Goal: Task Accomplishment & Management: Complete application form

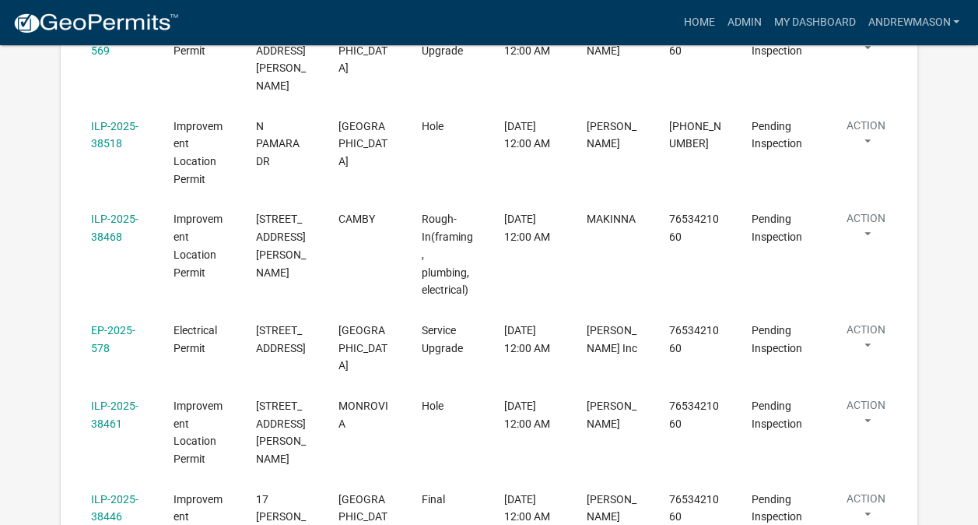
scroll to position [462, 0]
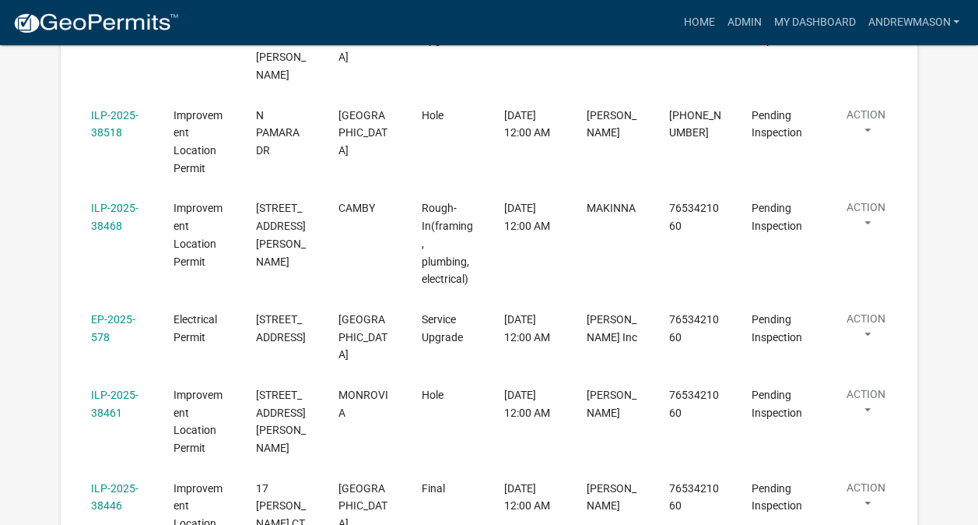
click at [109, 388] on link "ILP-2025-38461" at bounding box center [114, 403] width 47 height 30
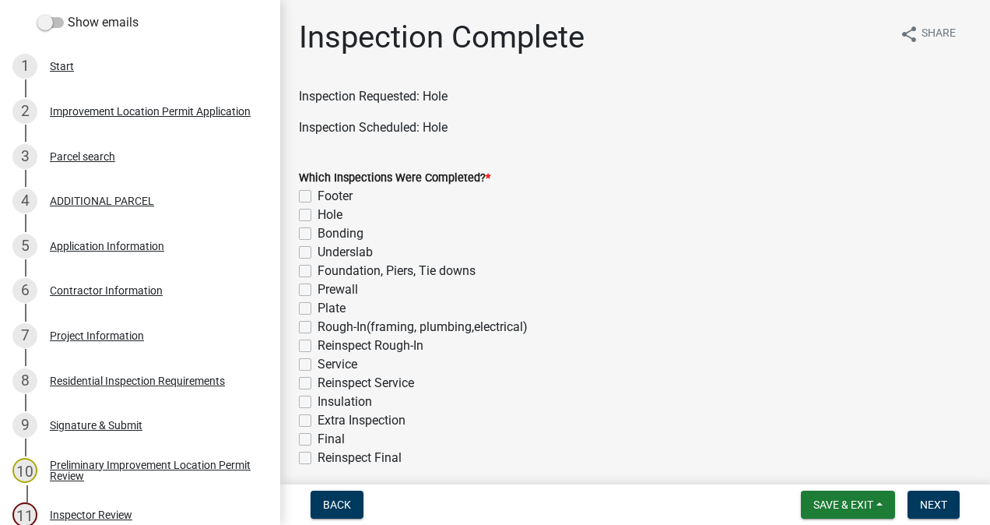
scroll to position [265, 0]
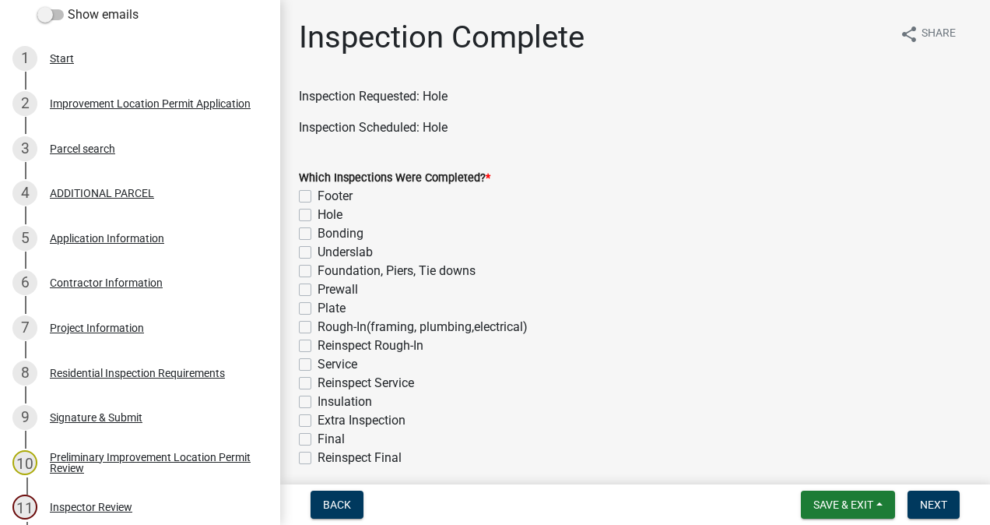
click at [104, 332] on div "Project Information" at bounding box center [97, 327] width 94 height 11
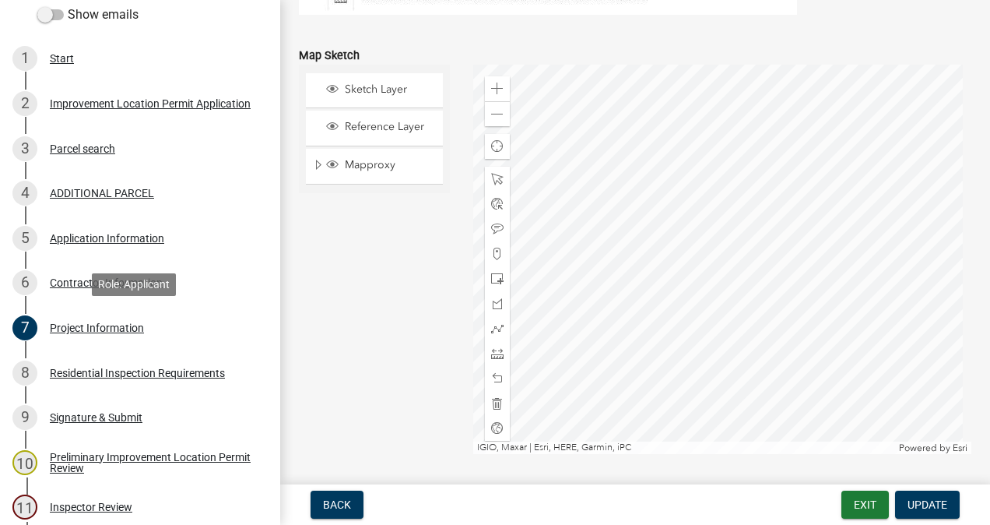
click at [408, 308] on div "Sketch Layer Reference Layer Mapproxy Roads Interstate labels Major Roads label…" at bounding box center [374, 259] width 174 height 389
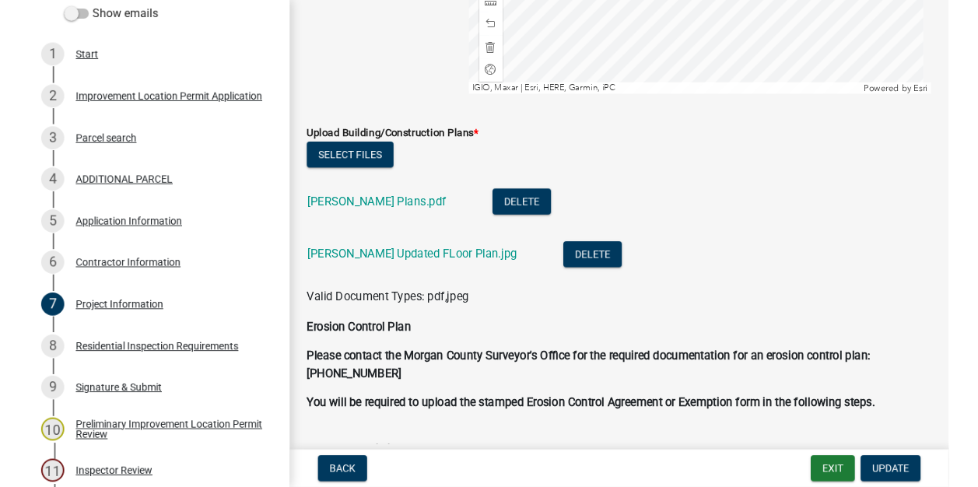
scroll to position [3546, 0]
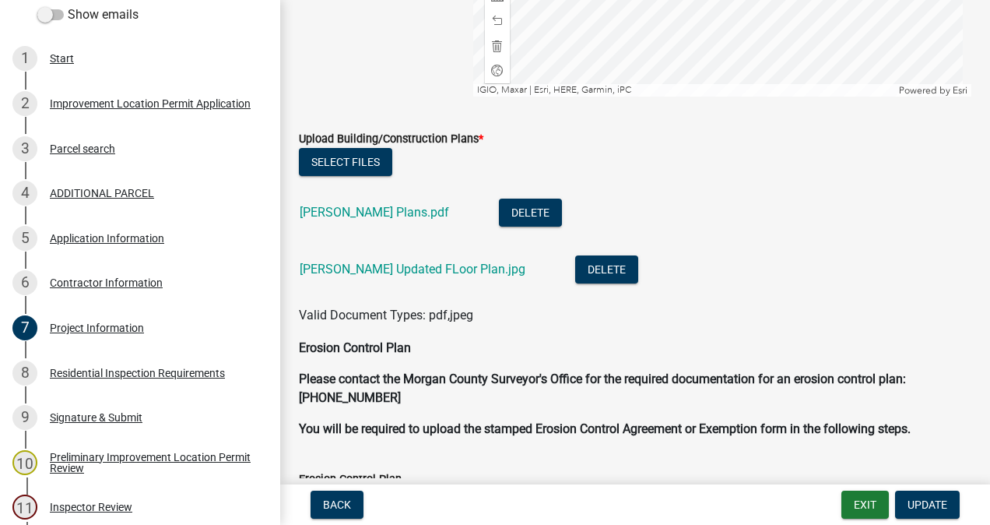
click at [428, 269] on link "[PERSON_NAME] Updated FLoor Plan.jpg" at bounding box center [413, 268] width 226 height 15
click at [364, 213] on link "[PERSON_NAME] Plans.pdf" at bounding box center [374, 212] width 149 height 15
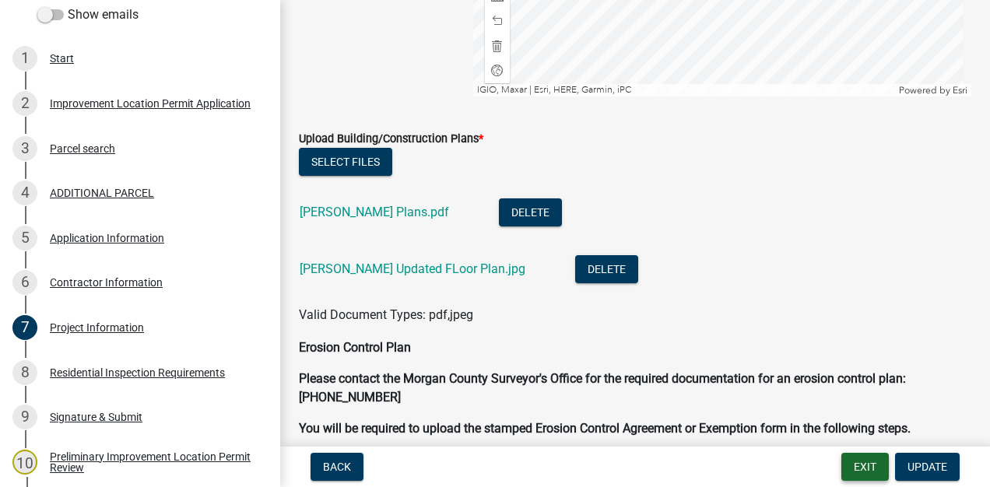
click at [859, 472] on button "Exit" at bounding box center [864, 467] width 47 height 28
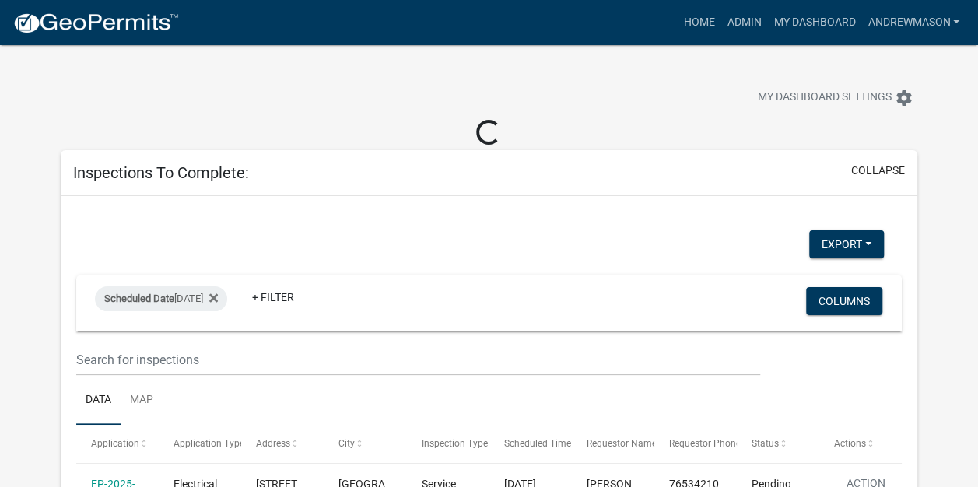
select select "3: 100"
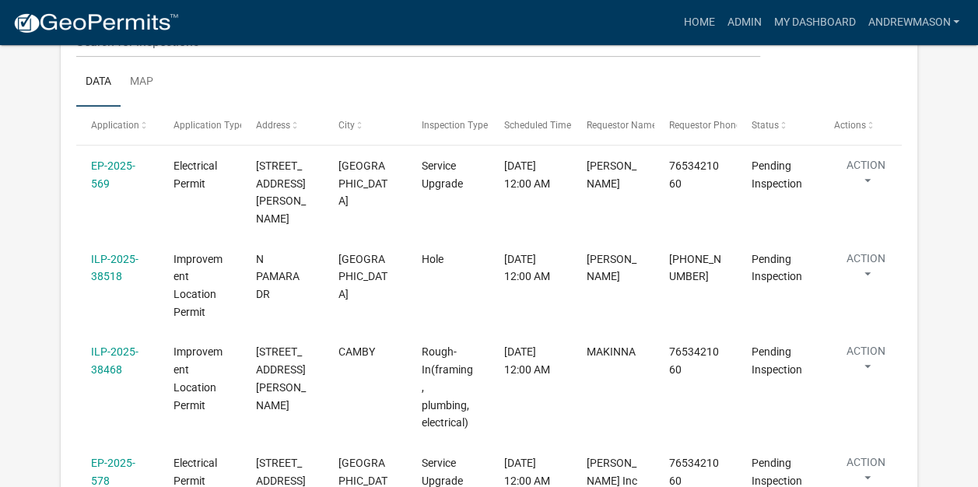
scroll to position [295, 0]
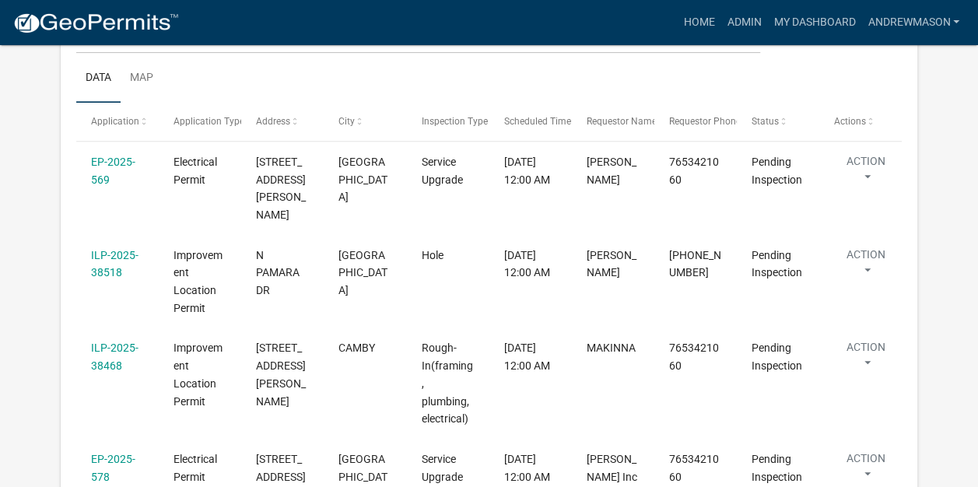
click at [107, 253] on link "ILP-2025-38518" at bounding box center [114, 264] width 47 height 30
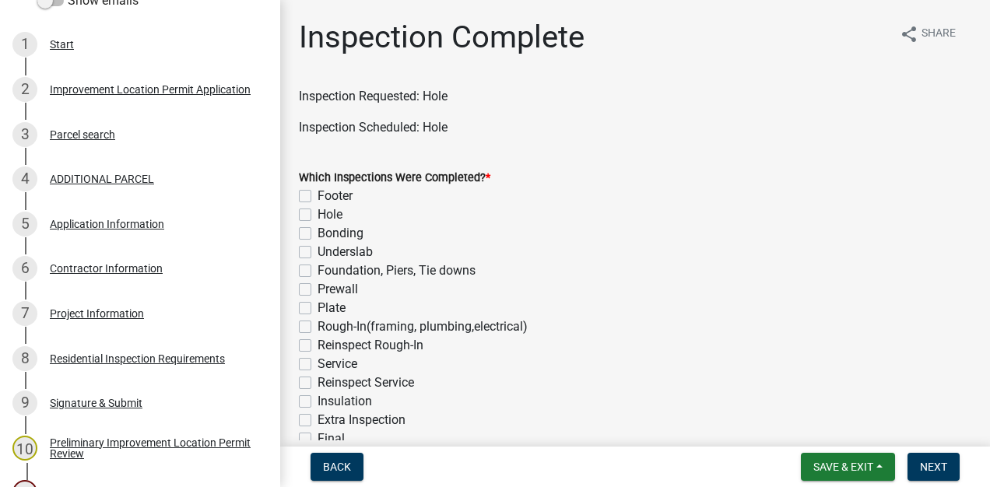
scroll to position [280, 0]
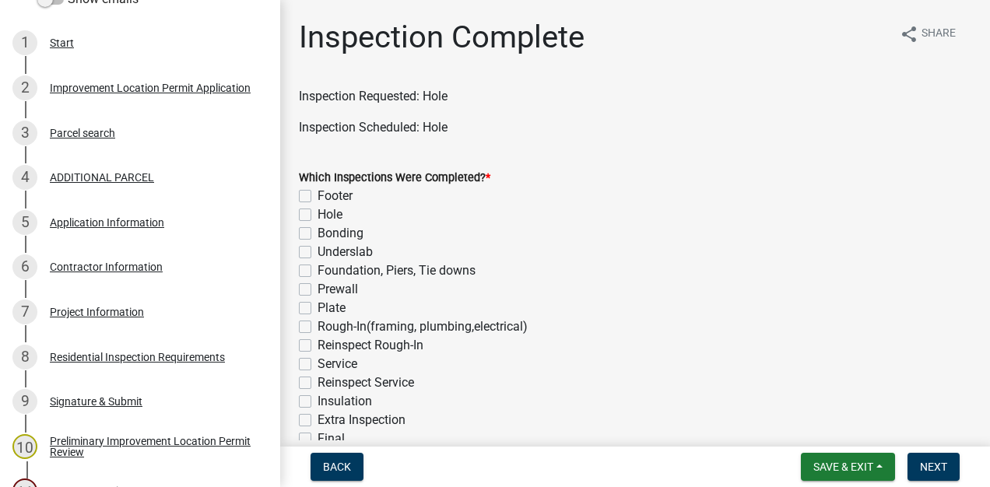
click at [114, 310] on div "Project Information" at bounding box center [97, 312] width 94 height 11
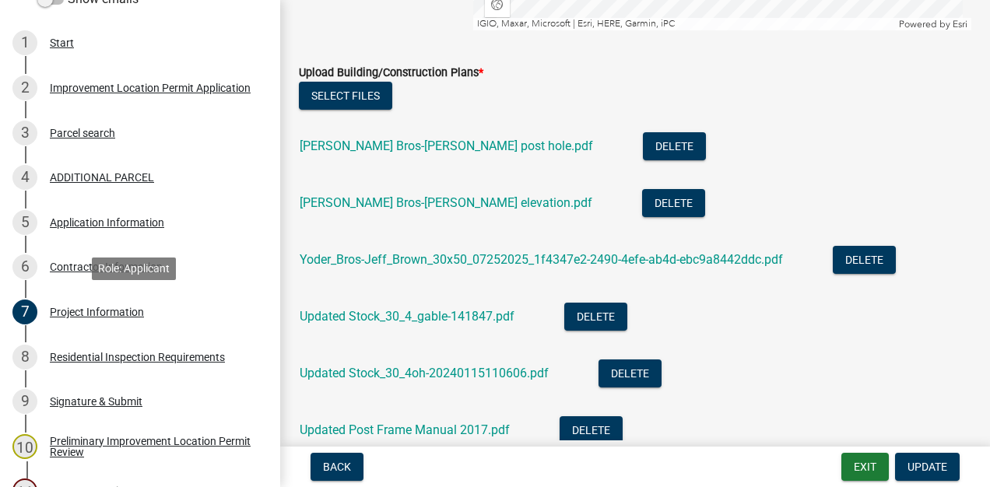
scroll to position [3332, 0]
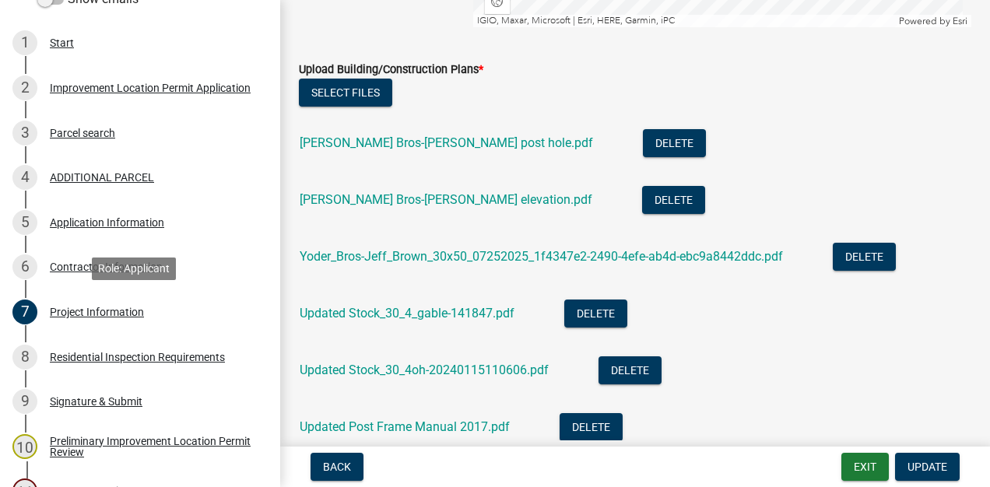
click at [460, 143] on link "[PERSON_NAME] Bros-[PERSON_NAME] post hole.pdf" at bounding box center [446, 142] width 293 height 15
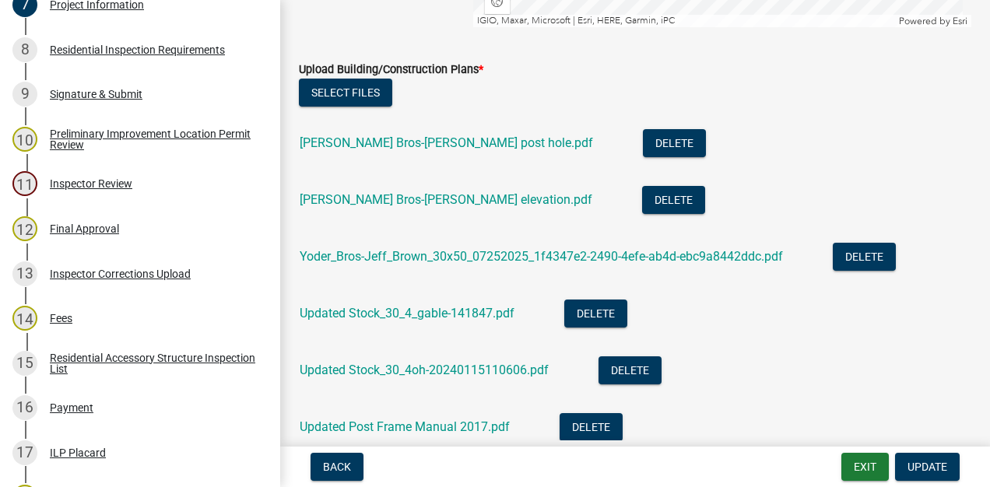
scroll to position [900, 0]
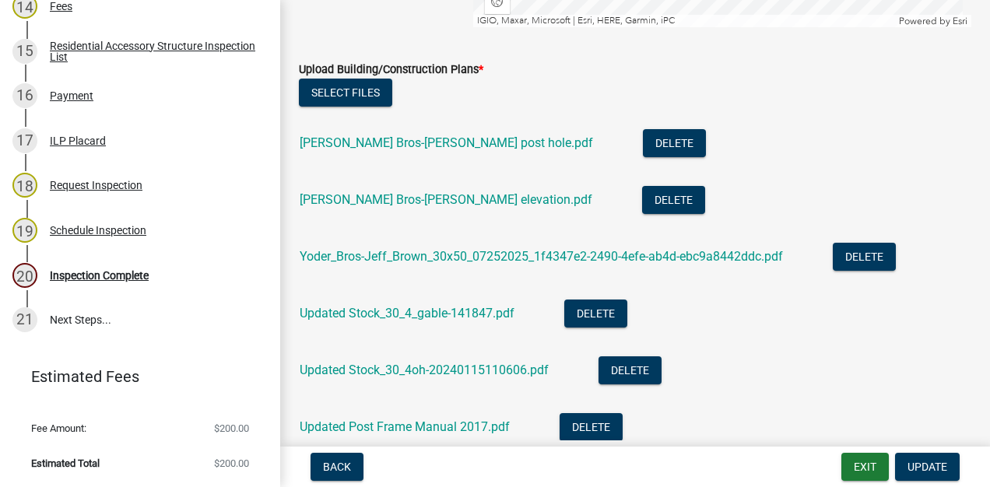
click at [131, 286] on div "20 Inspection Complete" at bounding box center [133, 275] width 243 height 25
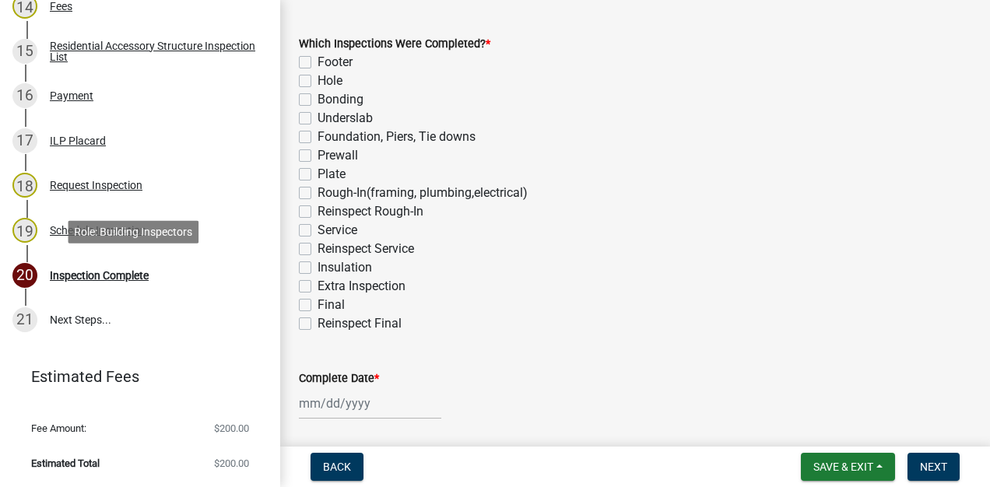
scroll to position [135, 0]
click at [318, 79] on label "Hole" at bounding box center [330, 79] width 25 height 19
click at [318, 79] on input "Hole" at bounding box center [323, 75] width 10 height 10
checkbox input "true"
checkbox input "false"
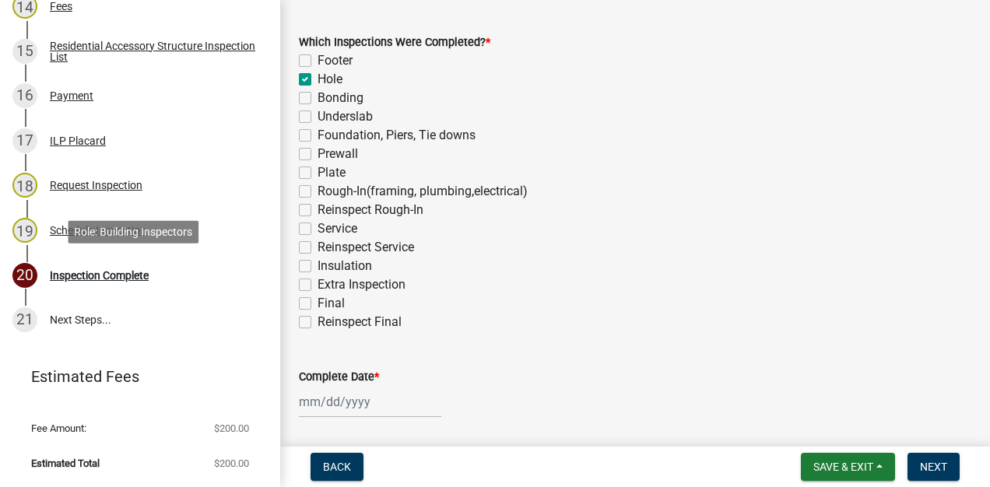
checkbox input "true"
checkbox input "false"
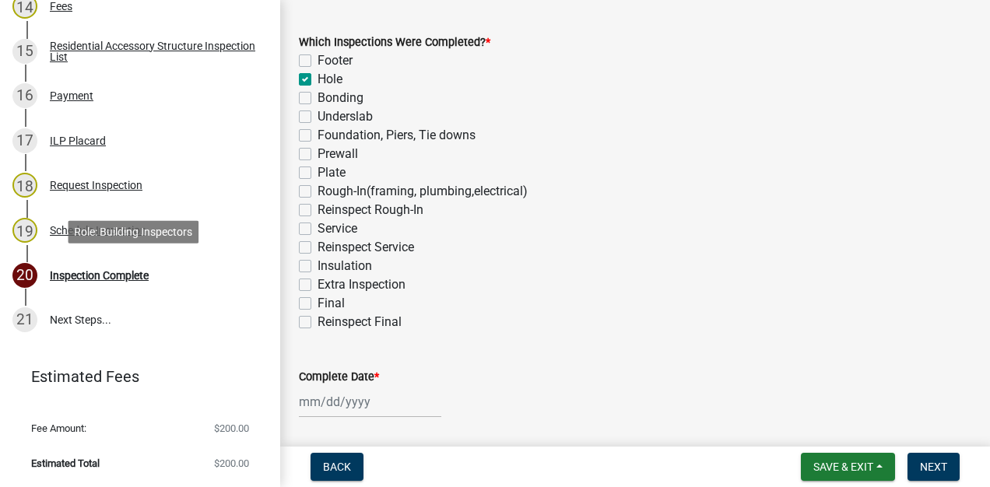
checkbox input "false"
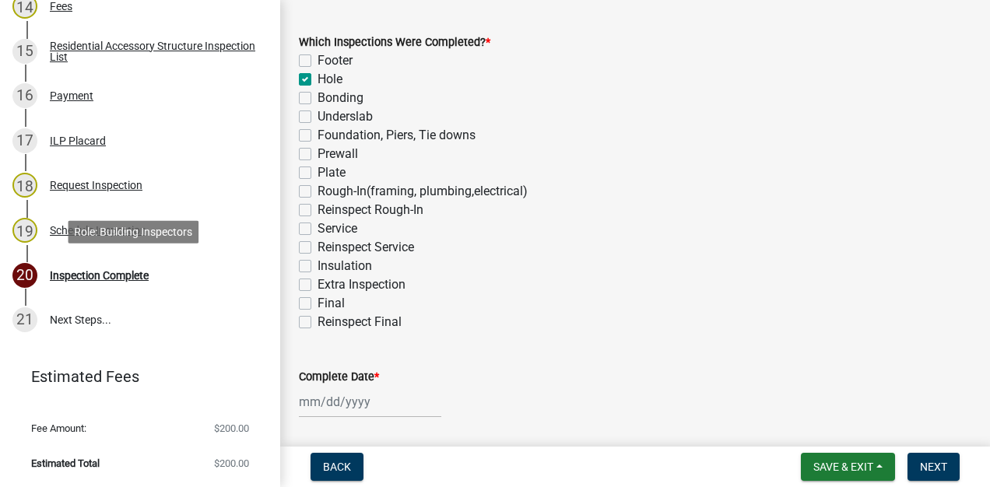
checkbox input "false"
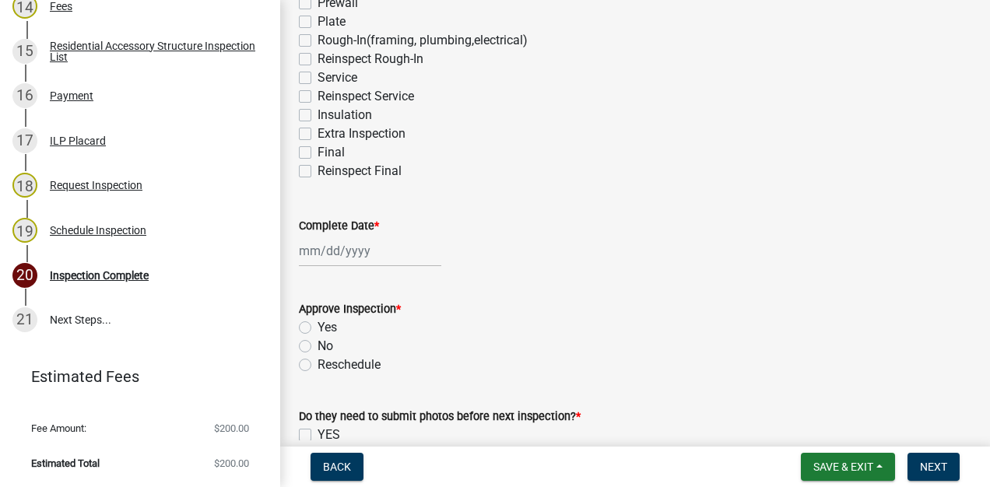
scroll to position [375, 0]
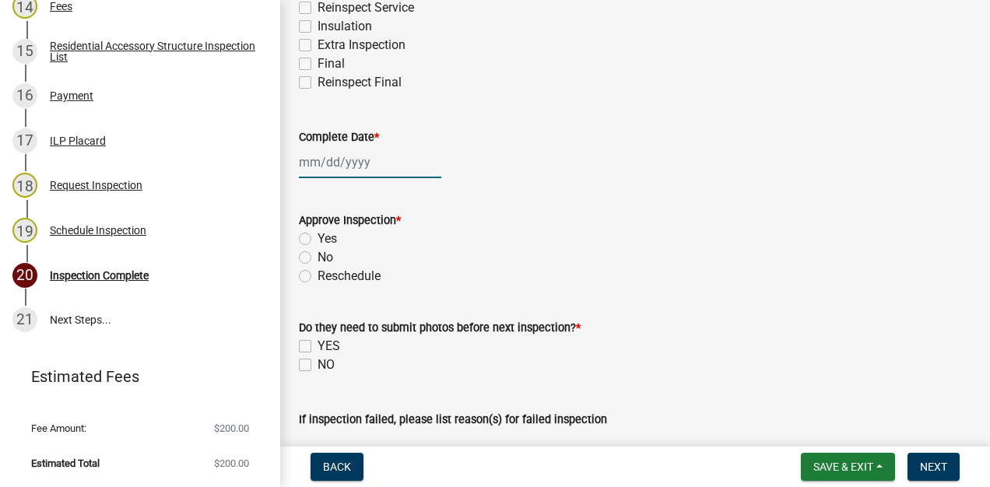
click at [350, 160] on div at bounding box center [370, 162] width 142 height 32
select select "8"
select select "2025"
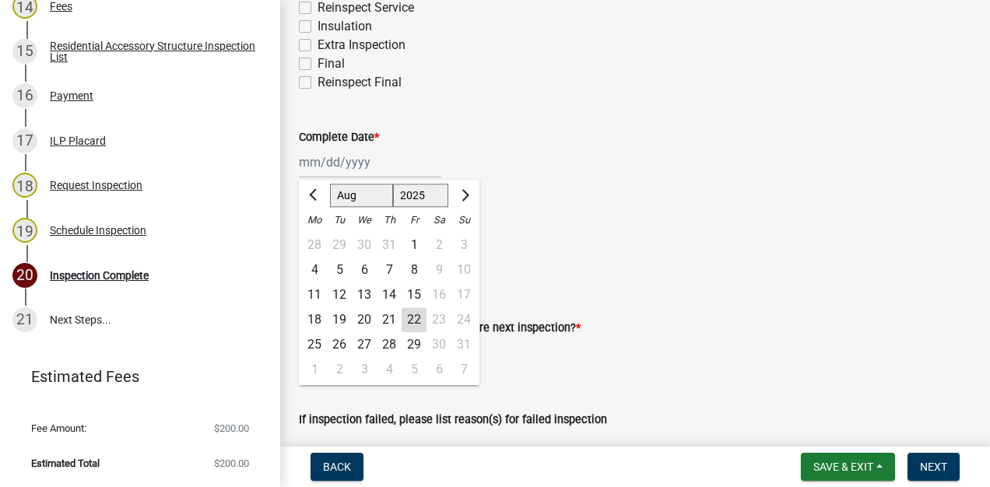
click at [414, 320] on div "22" at bounding box center [414, 319] width 25 height 25
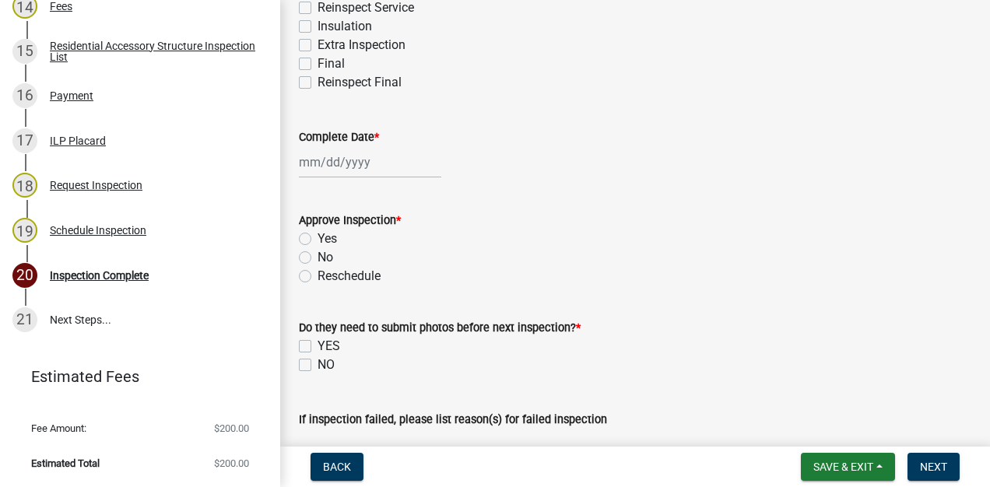
type input "[DATE]"
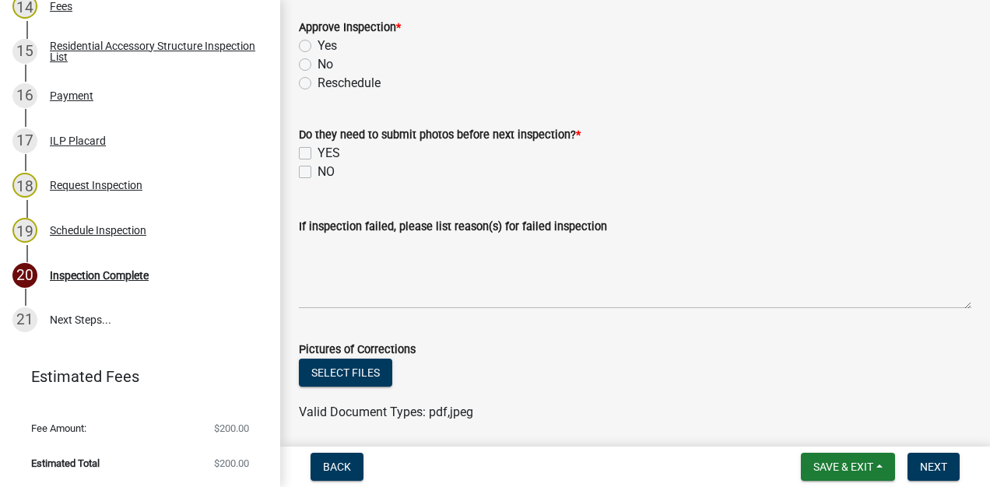
scroll to position [581, 0]
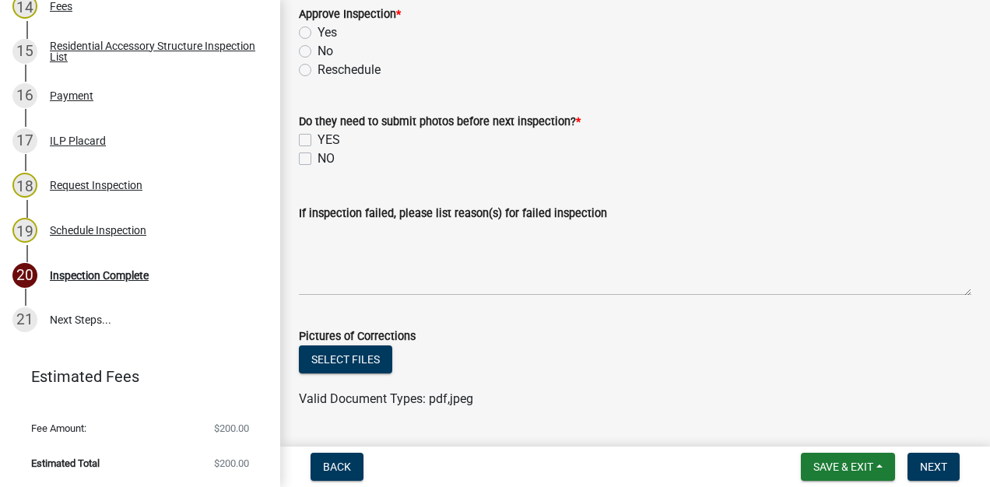
click at [318, 33] on label "Yes" at bounding box center [327, 32] width 19 height 19
click at [318, 33] on input "Yes" at bounding box center [323, 28] width 10 height 10
radio input "true"
click at [322, 158] on label "NO" at bounding box center [326, 158] width 17 height 19
click at [322, 158] on input "NO" at bounding box center [323, 154] width 10 height 10
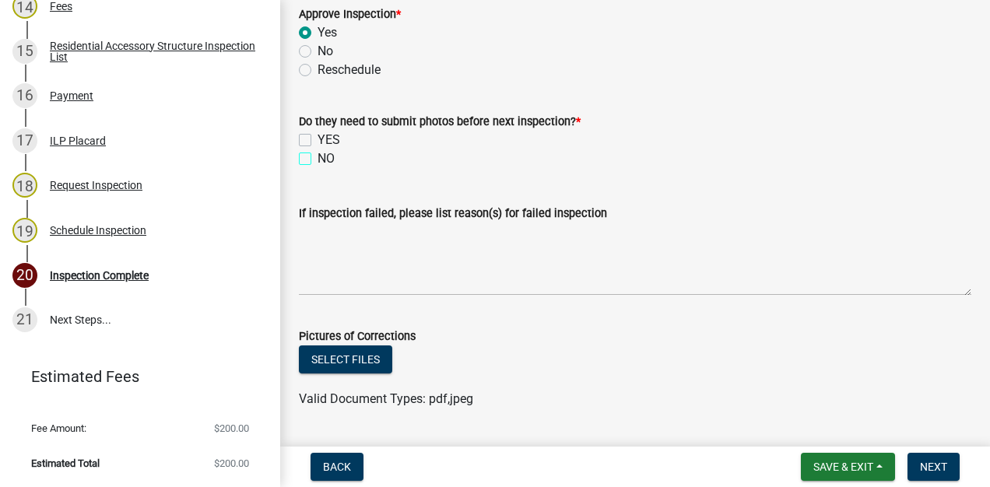
checkbox input "true"
checkbox input "false"
checkbox input "true"
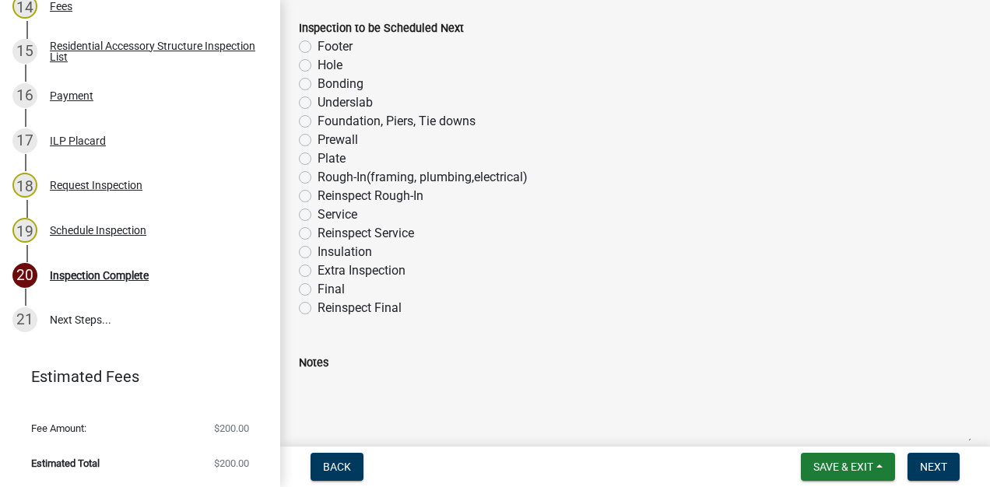
scroll to position [1015, 0]
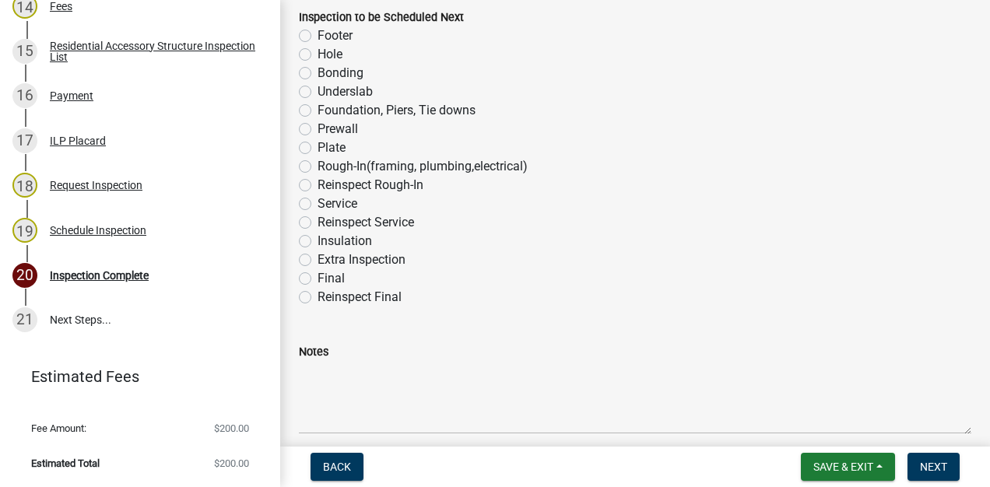
click at [318, 167] on label "Rough-In(framing, plumbing,electrical)" at bounding box center [423, 166] width 210 height 19
click at [318, 167] on input "Rough-In(framing, plumbing,electrical)" at bounding box center [323, 162] width 10 height 10
radio input "true"
click at [921, 472] on span "Next" at bounding box center [933, 467] width 27 height 12
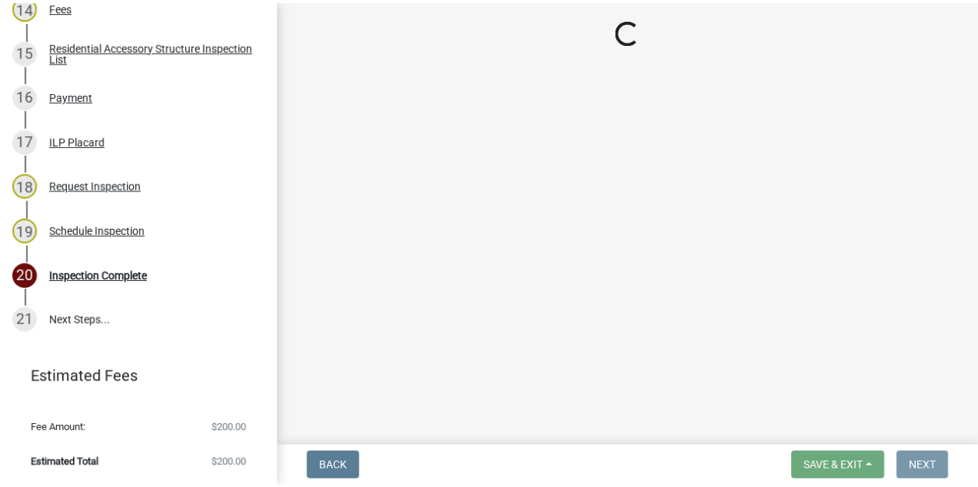
scroll to position [0, 0]
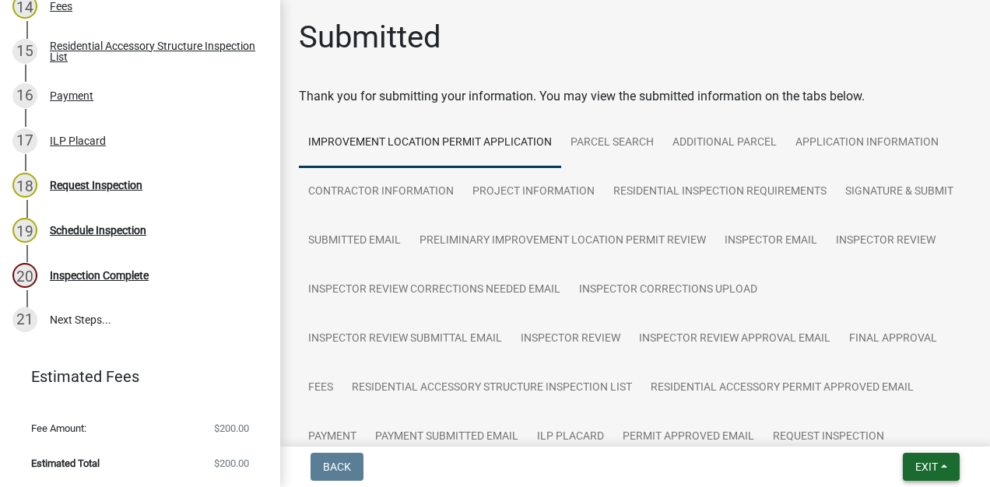
click at [921, 464] on span "Exit" at bounding box center [926, 467] width 23 height 12
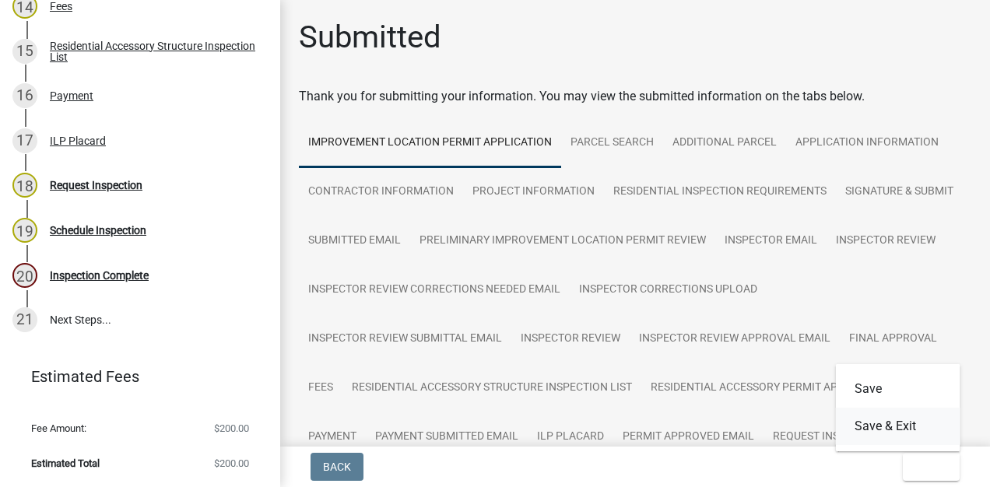
click at [899, 422] on button "Save & Exit" at bounding box center [898, 426] width 125 height 37
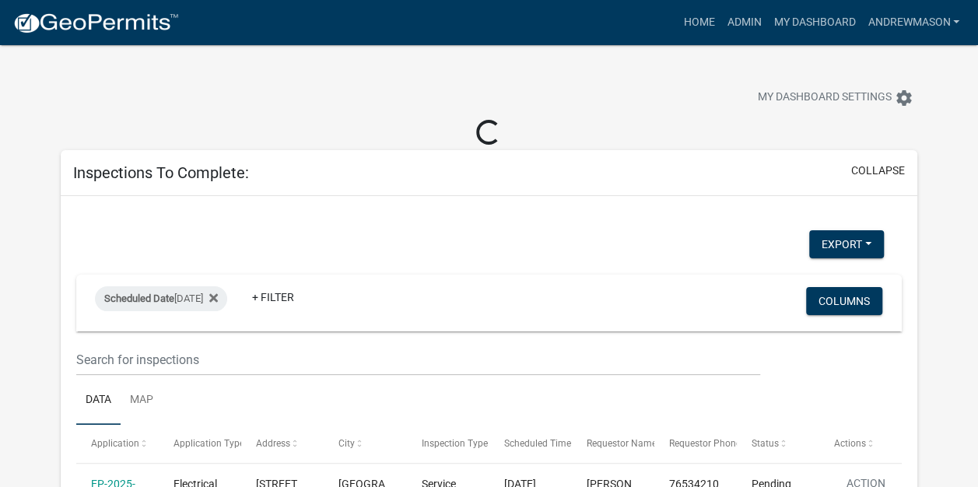
select select "3: 100"
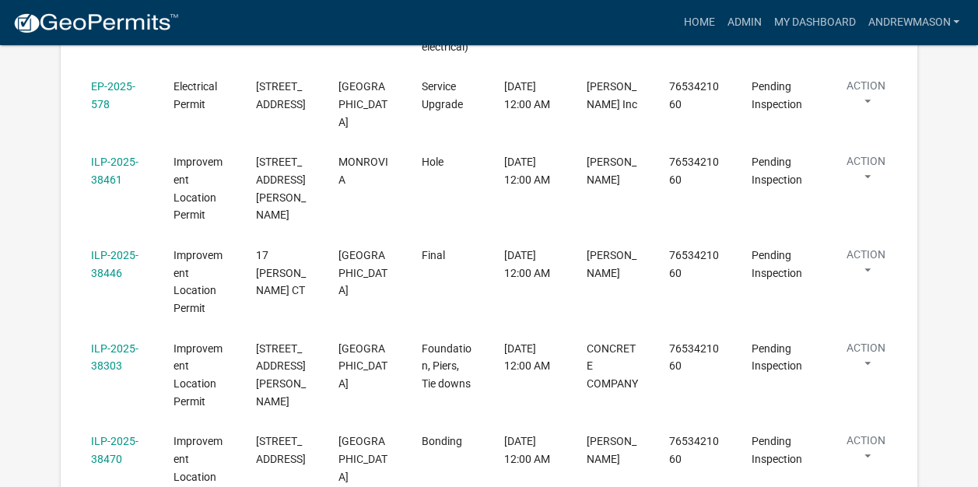
scroll to position [575, 0]
click at [117, 342] on link "ILP-2025-38303" at bounding box center [114, 357] width 47 height 30
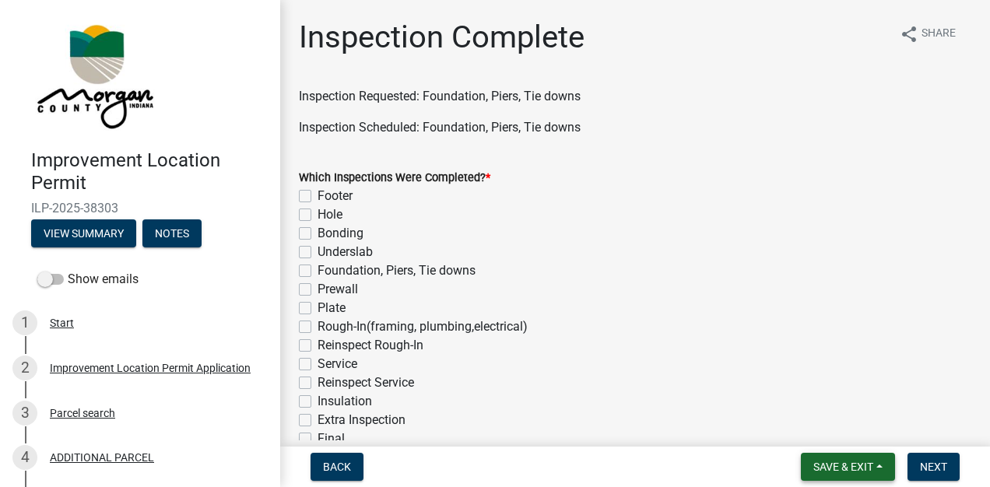
click at [858, 465] on span "Save & Exit" at bounding box center [843, 467] width 60 height 12
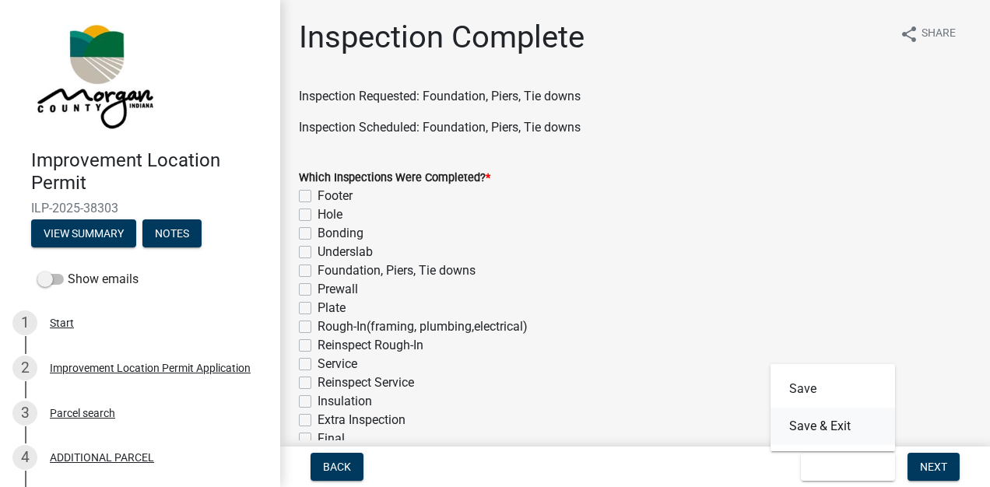
click at [841, 428] on button "Save & Exit" at bounding box center [832, 426] width 125 height 37
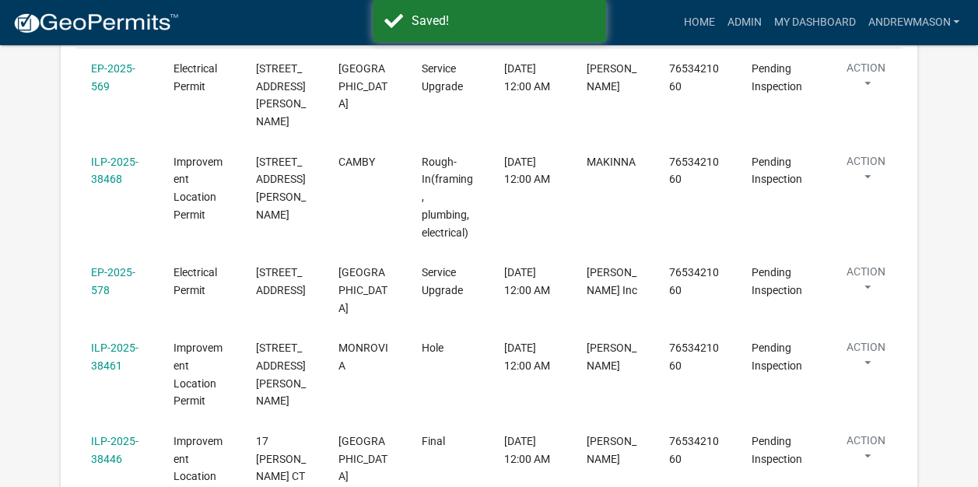
scroll to position [419, 0]
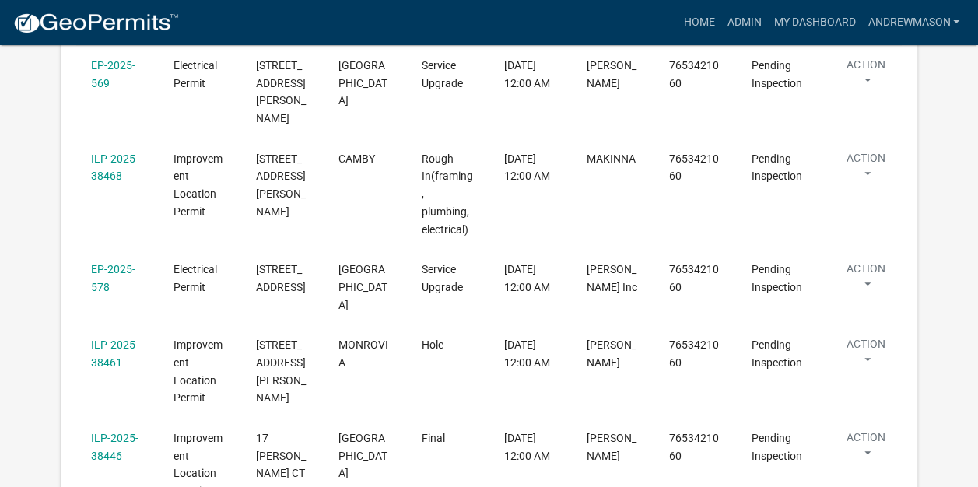
click at [114, 339] on link "ILP-2025-38461" at bounding box center [114, 354] width 47 height 30
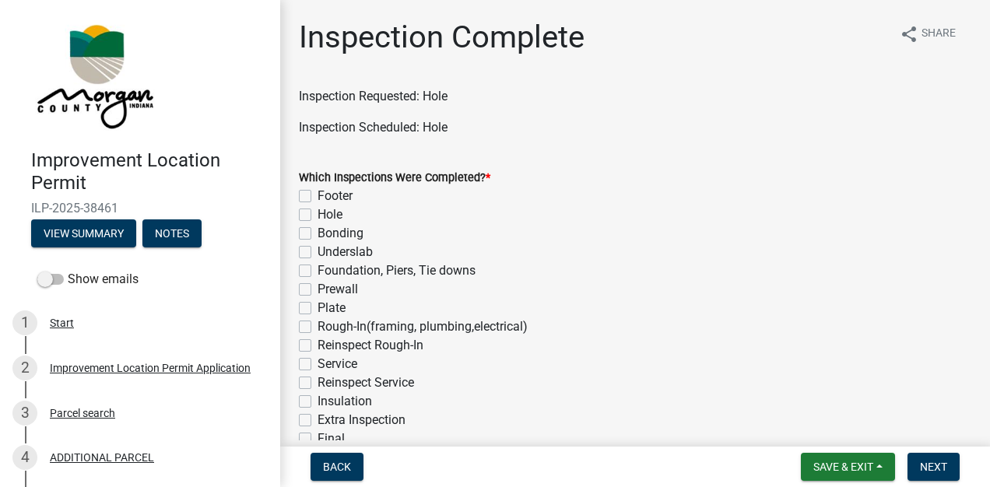
click at [318, 215] on label "Hole" at bounding box center [330, 214] width 25 height 19
click at [318, 215] on input "Hole" at bounding box center [323, 210] width 10 height 10
checkbox input "true"
checkbox input "false"
checkbox input "true"
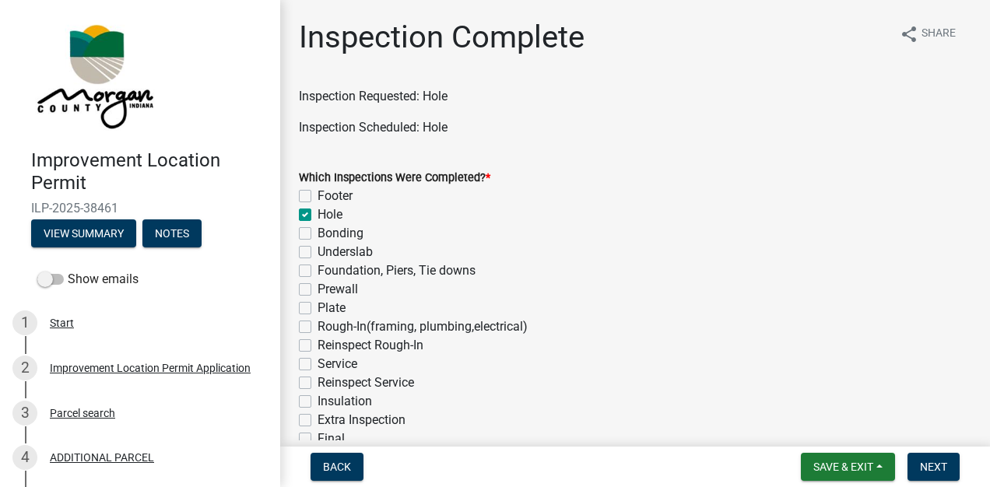
checkbox input "false"
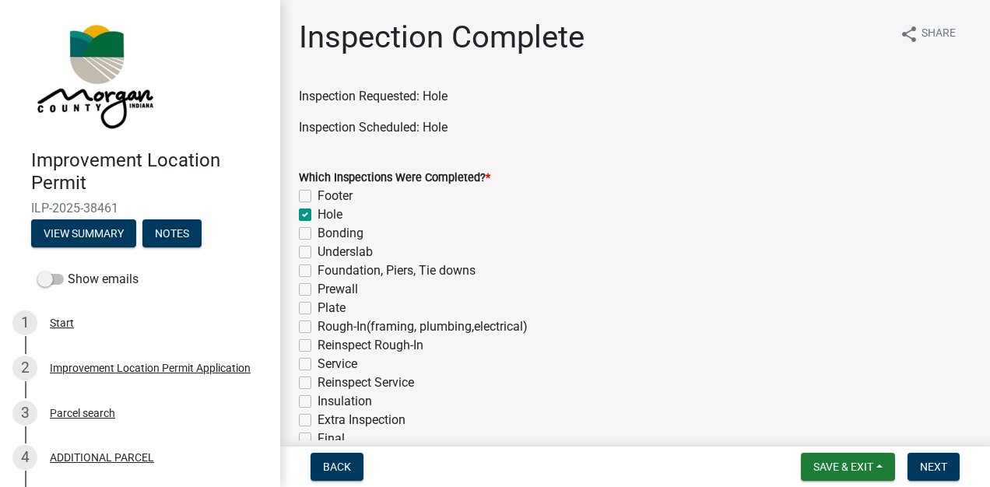
checkbox input "false"
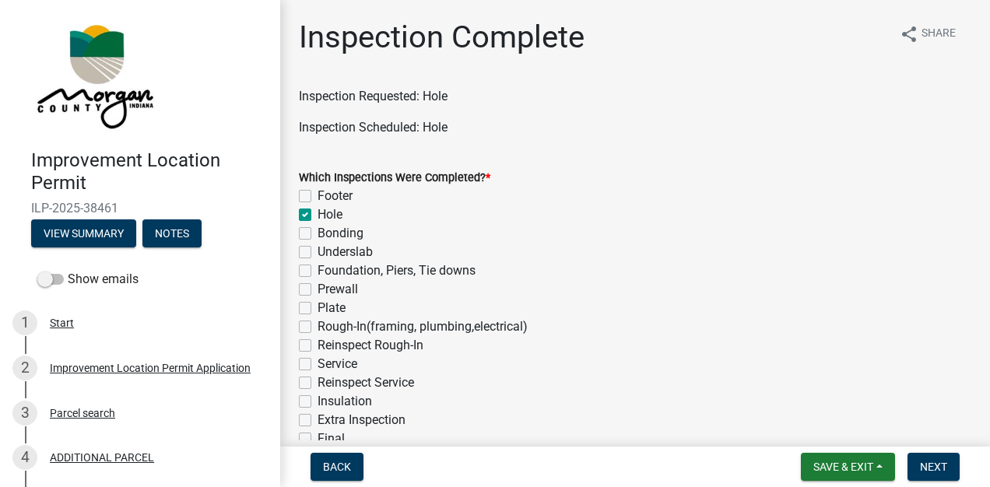
checkbox input "false"
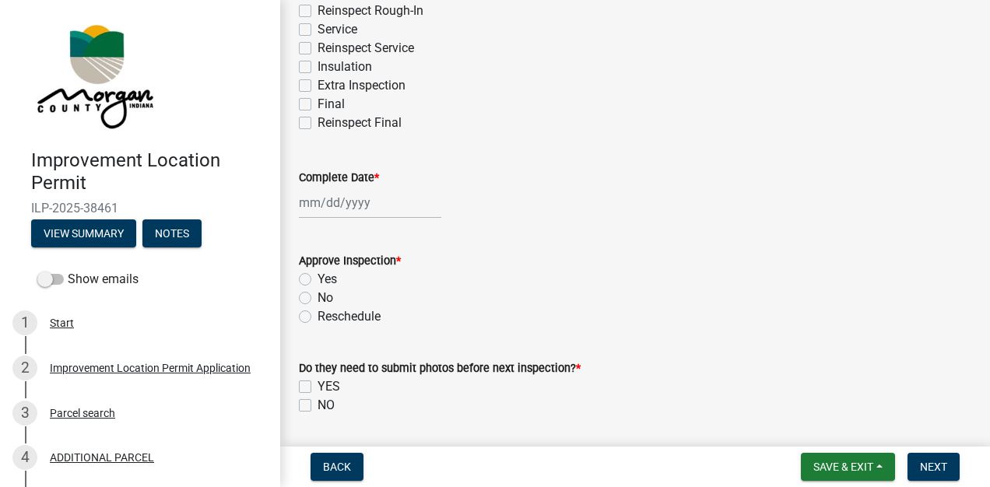
scroll to position [370, 0]
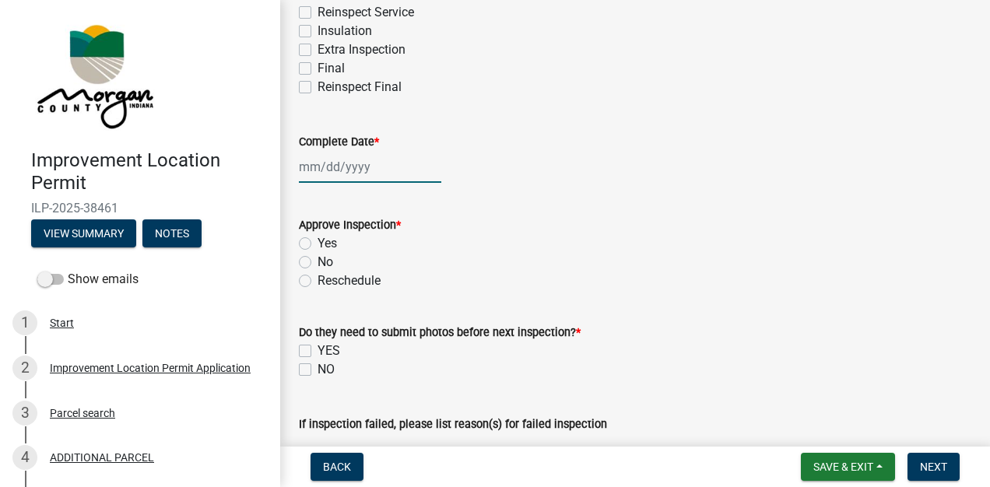
click at [353, 165] on div at bounding box center [370, 167] width 142 height 32
select select "8"
select select "2025"
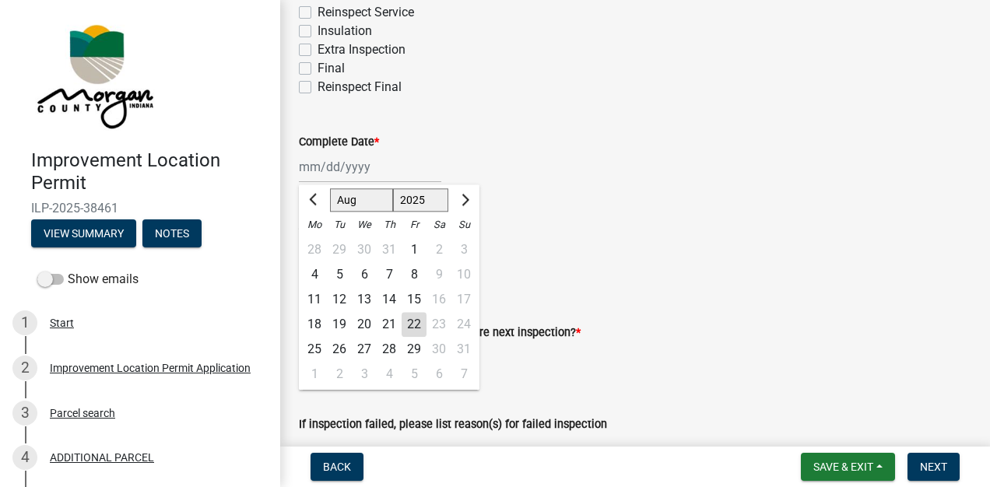
click at [416, 325] on div "22" at bounding box center [414, 324] width 25 height 25
type input "[DATE]"
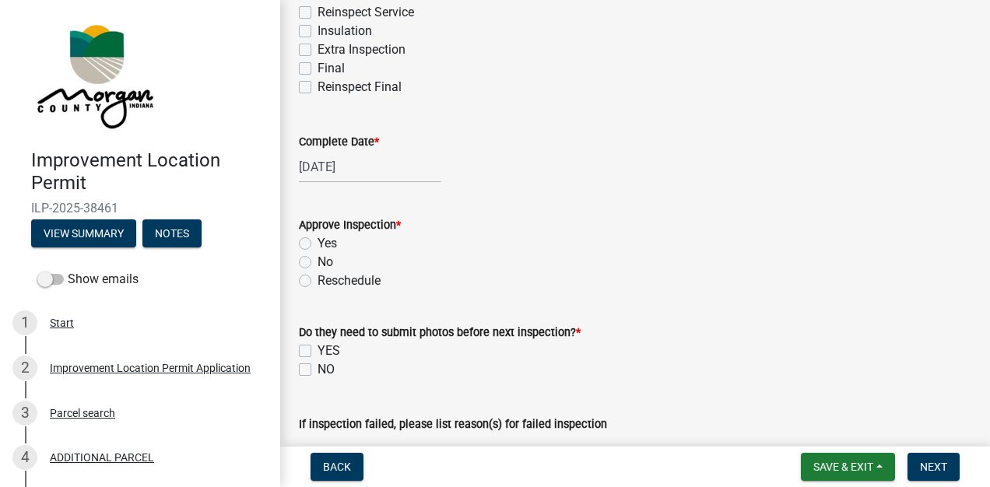
click at [318, 265] on label "No" at bounding box center [326, 262] width 16 height 19
click at [318, 263] on input "No" at bounding box center [323, 258] width 10 height 10
radio input "true"
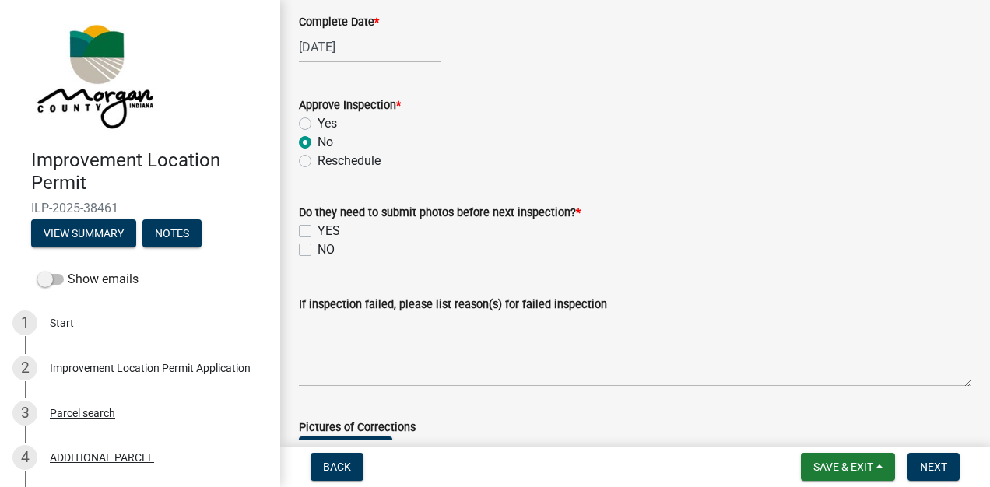
scroll to position [528, 0]
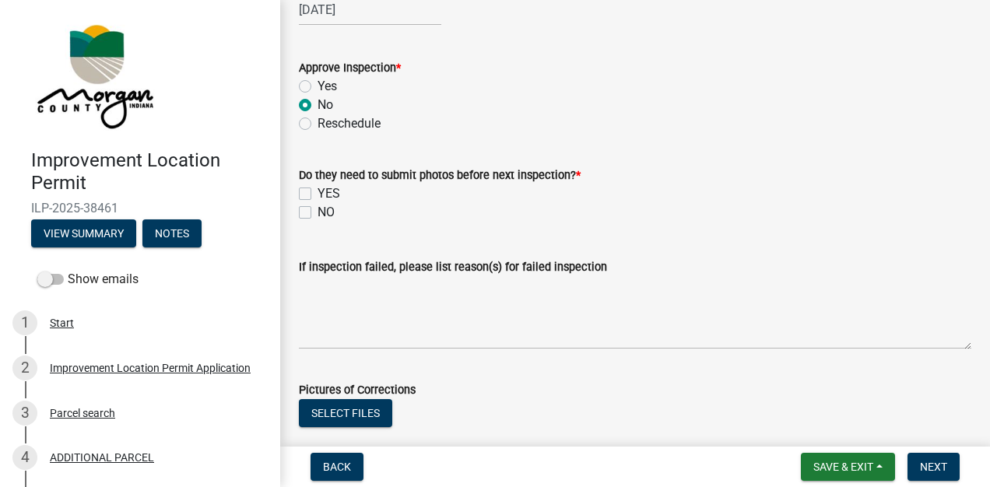
click at [318, 212] on label "NO" at bounding box center [326, 212] width 17 height 19
click at [318, 212] on input "NO" at bounding box center [323, 208] width 10 height 10
checkbox input "true"
checkbox input "false"
checkbox input "true"
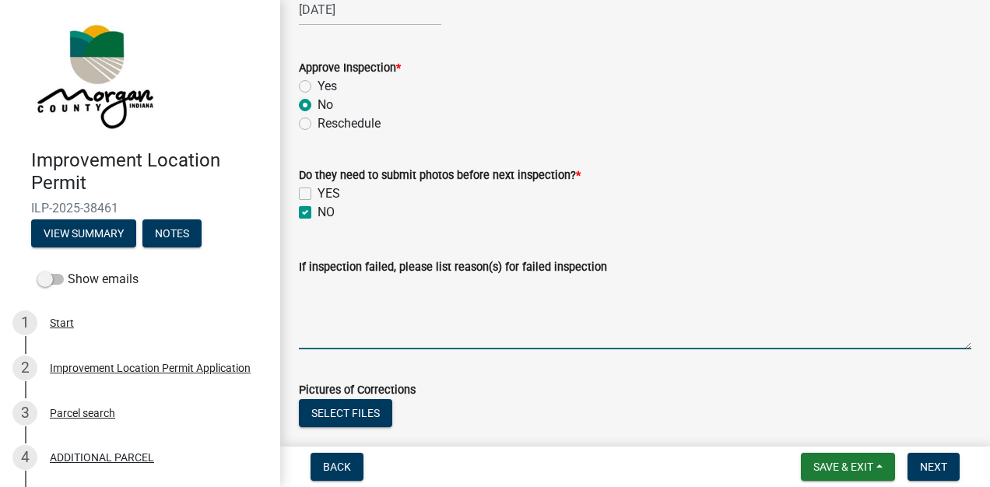
click at [413, 293] on textarea "If inspection failed, please list reason(s) for failed inspection" at bounding box center [635, 312] width 672 height 73
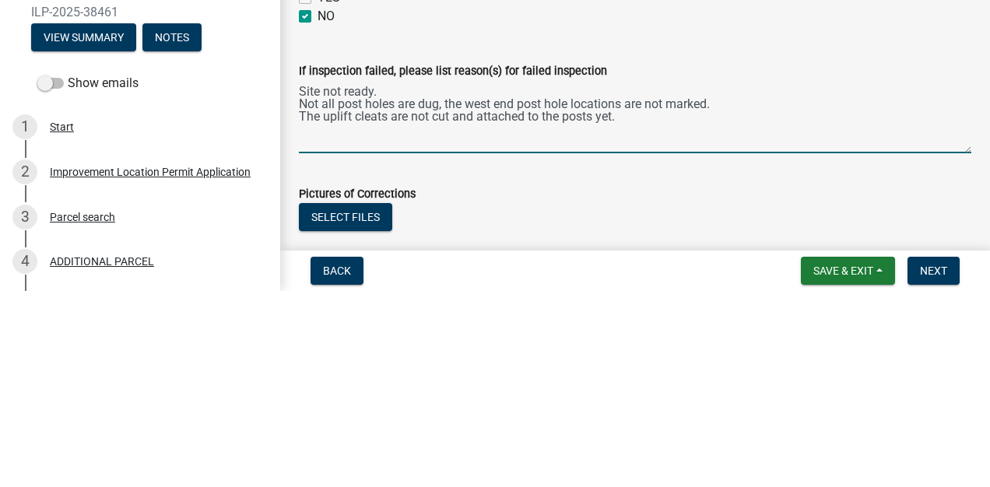
type textarea "Site not ready. Not all post holes are dug, the west end post hole locations ar…"
click at [974, 256] on div "Inspection Complete share Share Inspection Requested: Hole Inspection Scheduled…" at bounding box center [635, 219] width 710 height 1457
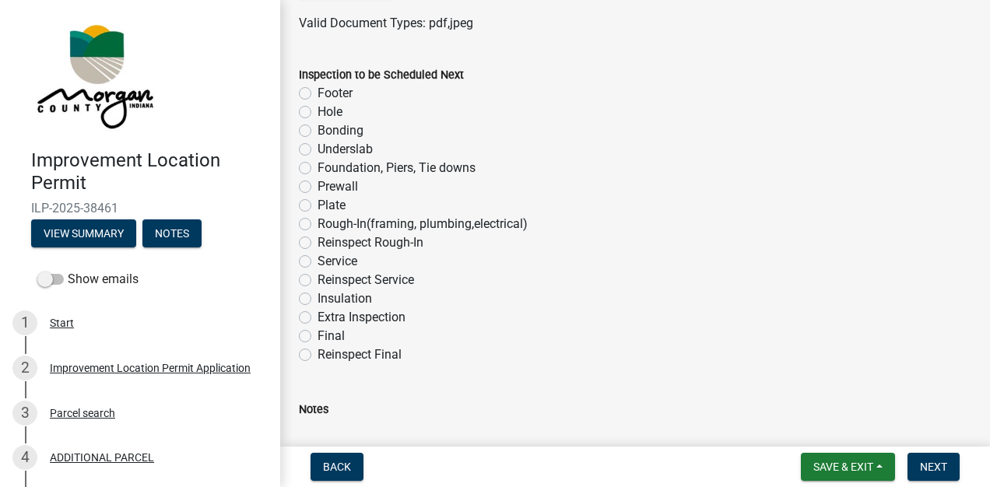
scroll to position [961, 0]
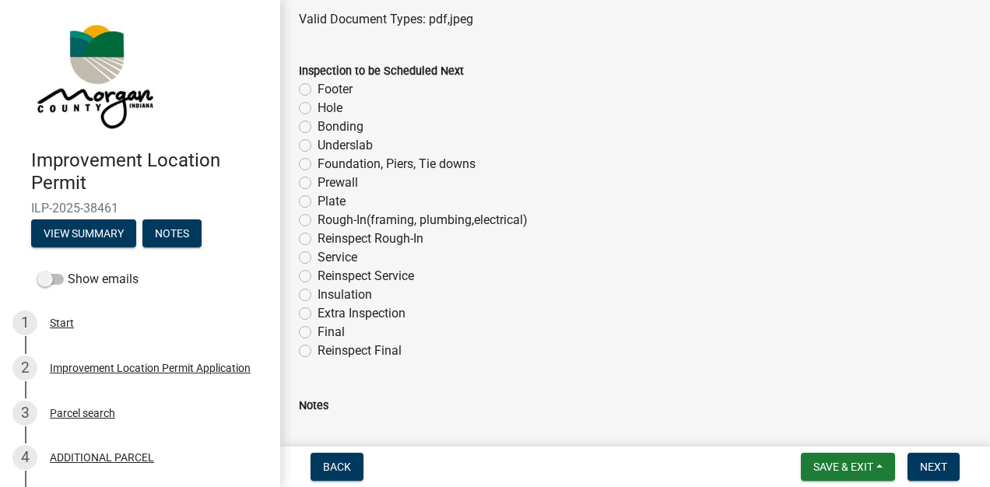
click at [318, 111] on label "Hole" at bounding box center [330, 108] width 25 height 19
click at [318, 109] on input "Hole" at bounding box center [323, 104] width 10 height 10
radio input "true"
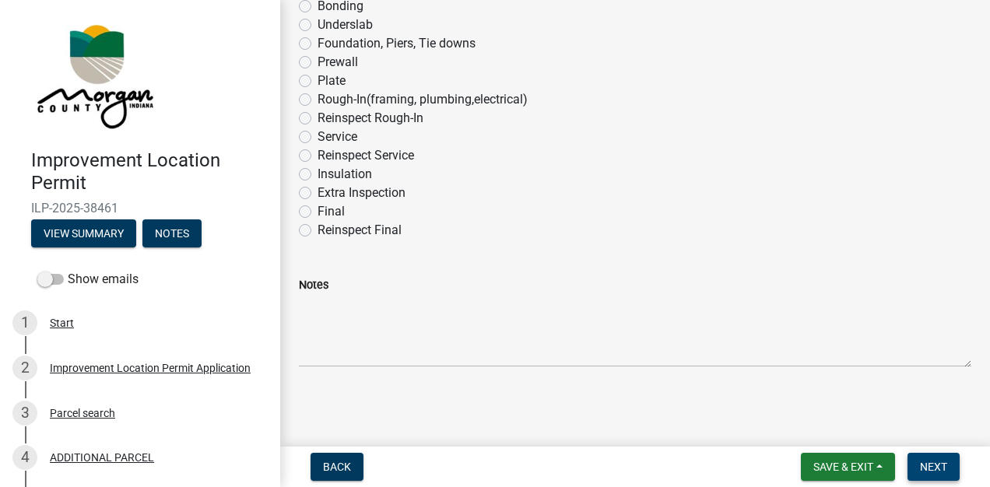
click at [932, 466] on span "Next" at bounding box center [933, 467] width 27 height 12
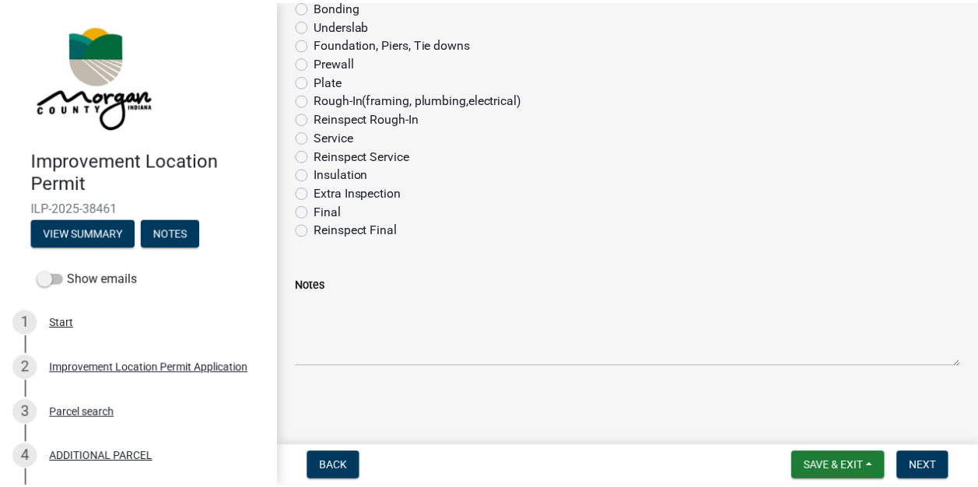
scroll to position [0, 0]
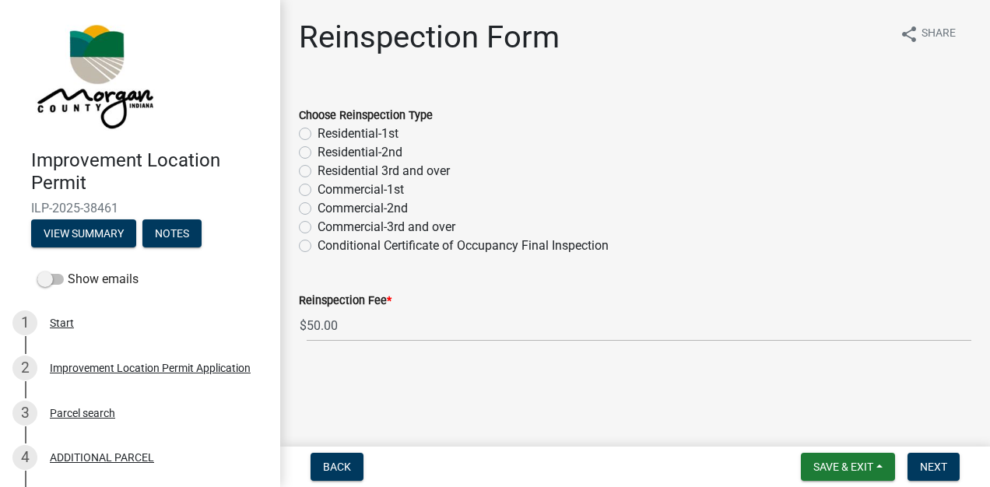
click at [318, 132] on label "Residential-1st" at bounding box center [358, 134] width 81 height 19
click at [318, 132] on input "Residential-1st" at bounding box center [323, 130] width 10 height 10
radio input "true"
click at [927, 464] on span "Next" at bounding box center [933, 467] width 27 height 12
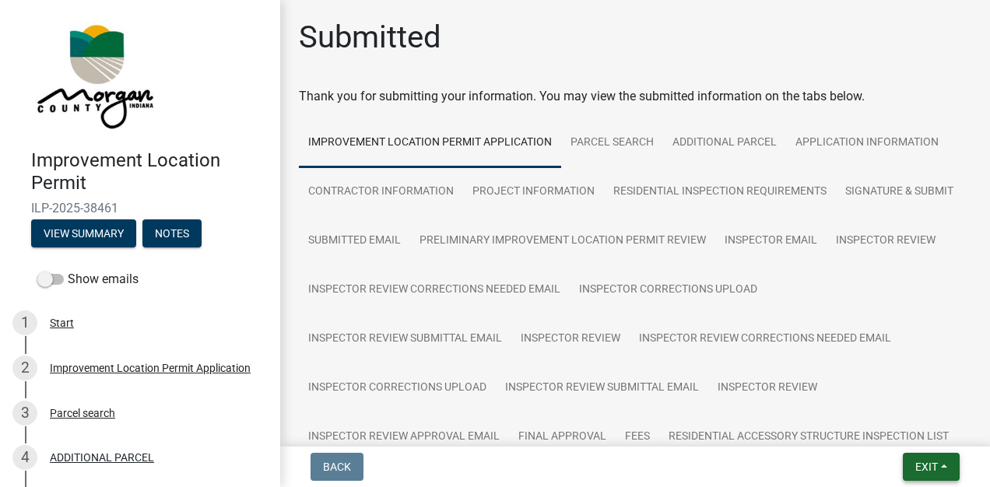
click at [921, 474] on button "Exit" at bounding box center [931, 467] width 57 height 28
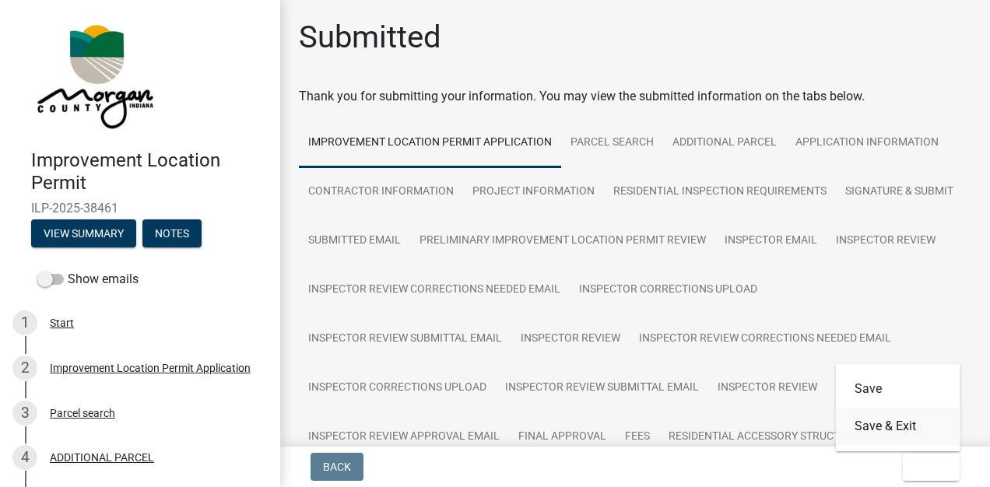
click at [898, 430] on button "Save & Exit" at bounding box center [898, 426] width 125 height 37
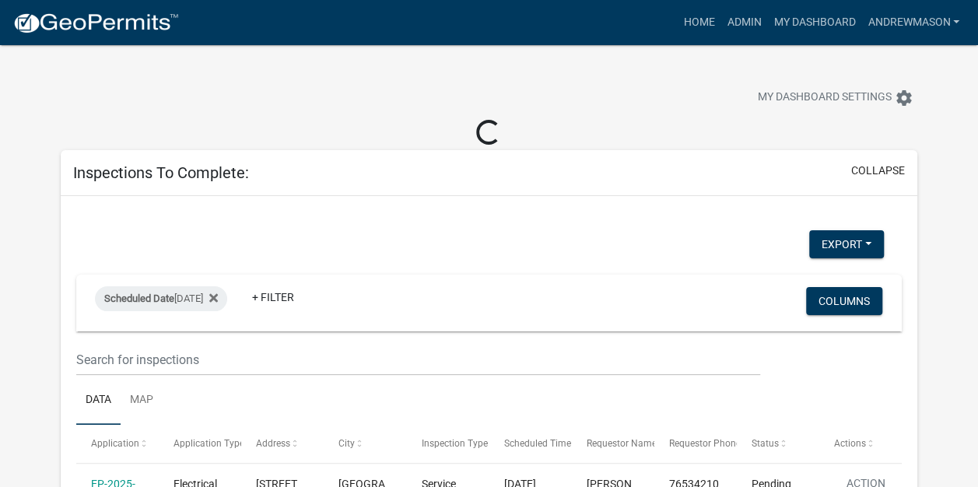
select select "3: 100"
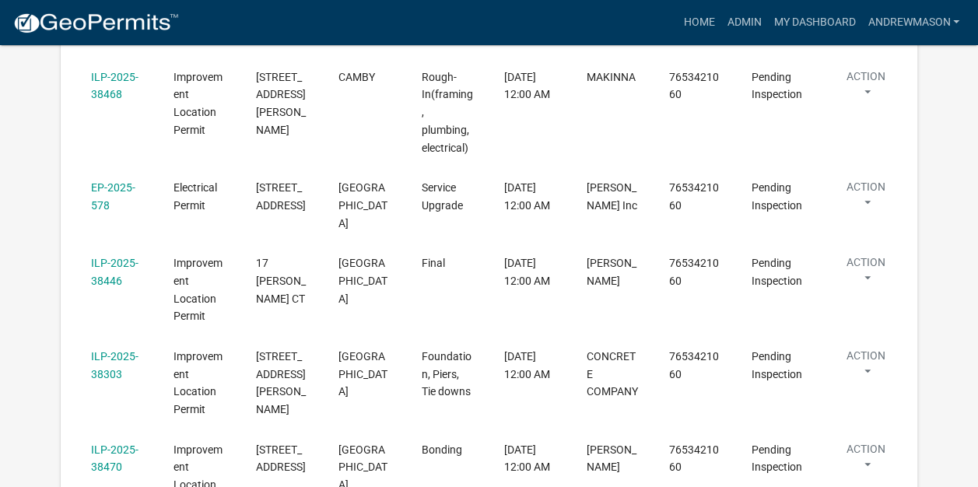
scroll to position [475, 0]
click at [118, 349] on link "ILP-2025-38303" at bounding box center [114, 364] width 47 height 30
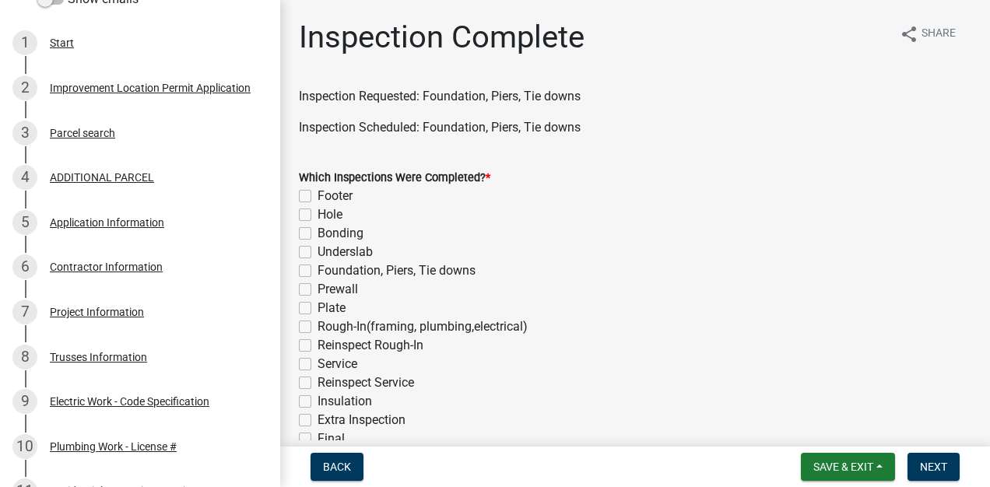
scroll to position [290, 0]
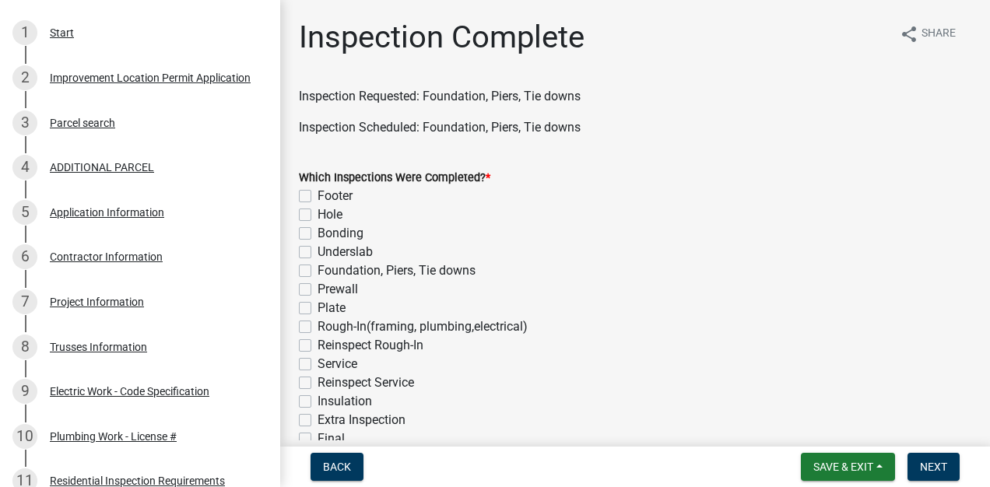
click at [106, 311] on div "7 Project Information" at bounding box center [133, 302] width 243 height 25
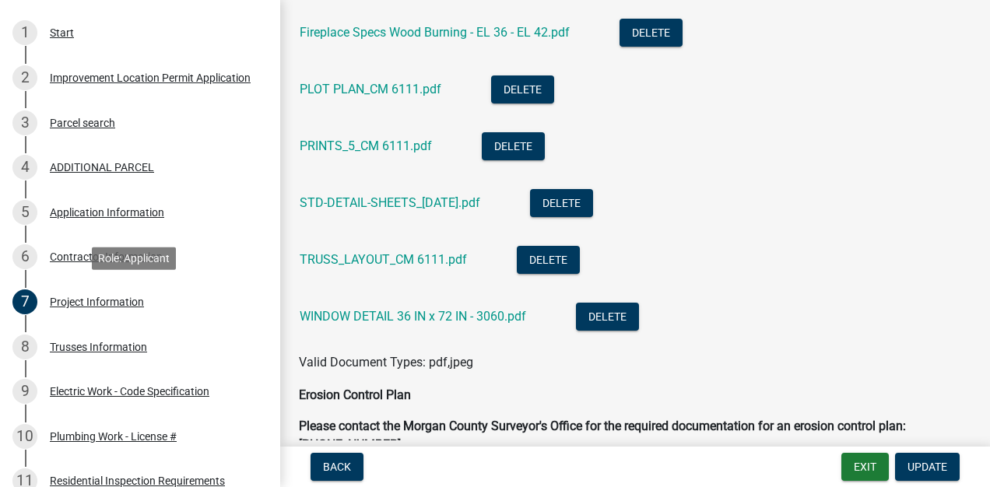
scroll to position [3125, 0]
click at [384, 143] on link "PRINTS_5_CM 6111.pdf" at bounding box center [366, 145] width 132 height 15
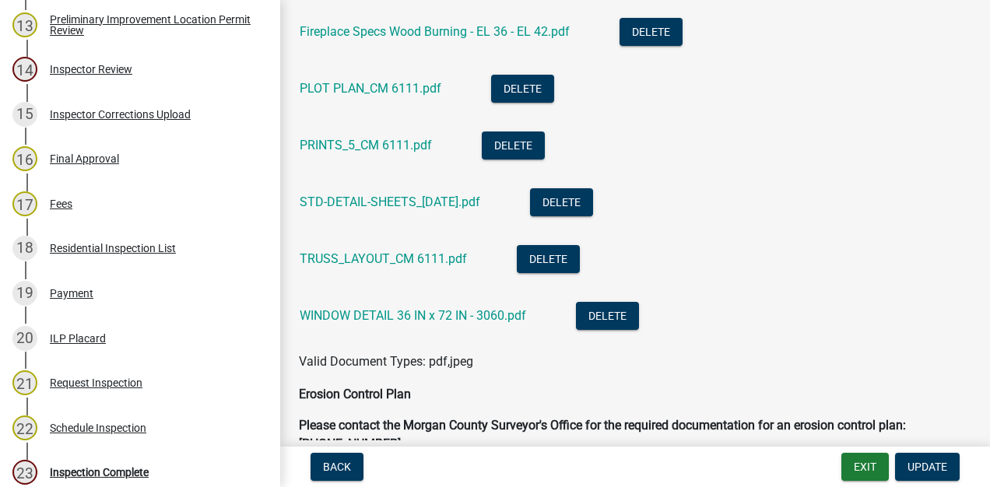
scroll to position [1033, 0]
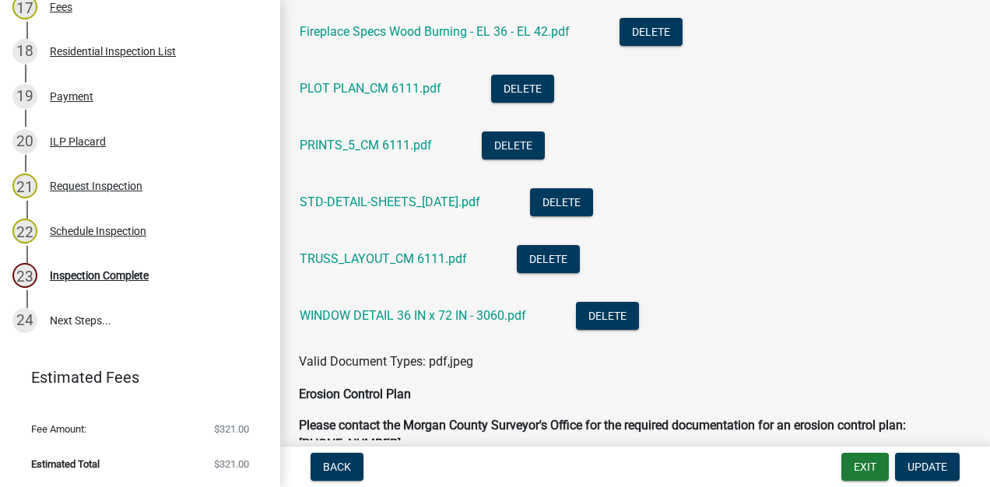
click at [128, 284] on div "23 Inspection Complete" at bounding box center [133, 275] width 243 height 25
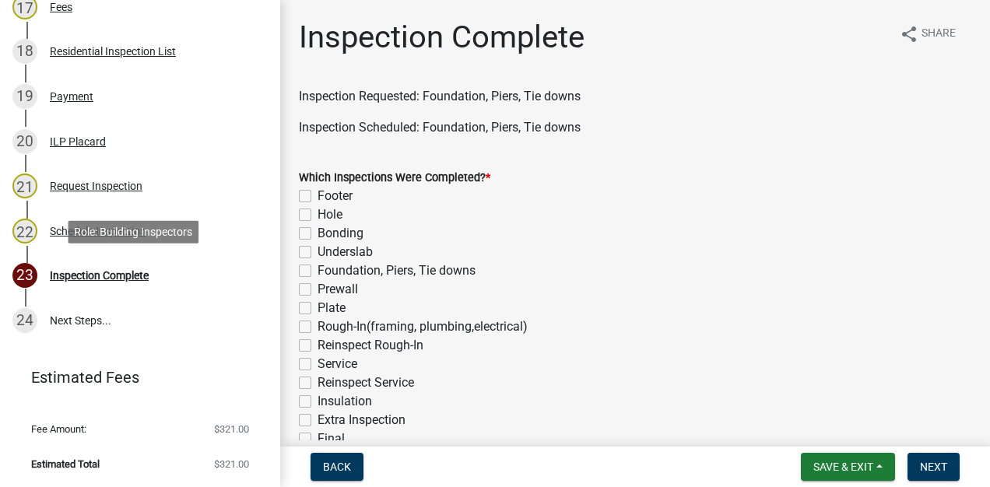
click at [318, 271] on label "Foundation, Piers, Tie downs" at bounding box center [397, 270] width 158 height 19
click at [318, 271] on input "Foundation, Piers, Tie downs" at bounding box center [323, 266] width 10 height 10
checkbox input "true"
checkbox input "false"
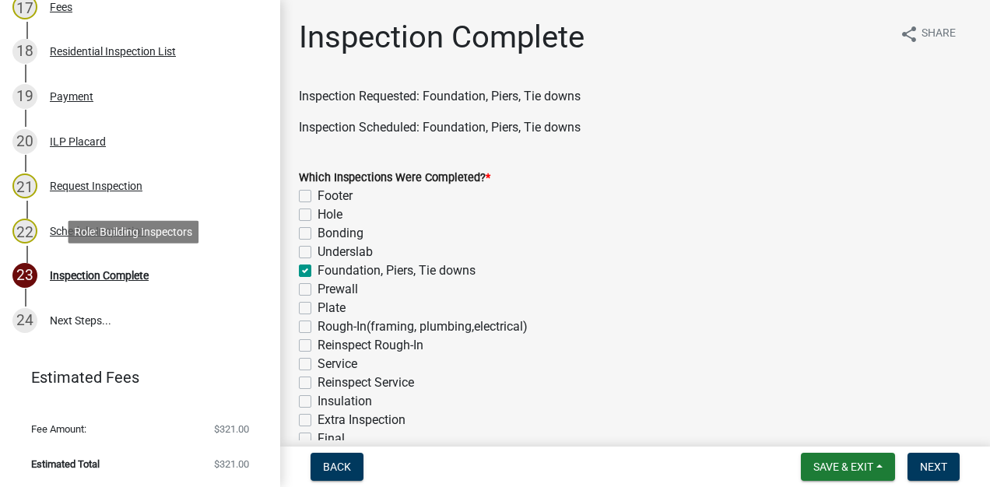
checkbox input "false"
checkbox input "true"
checkbox input "false"
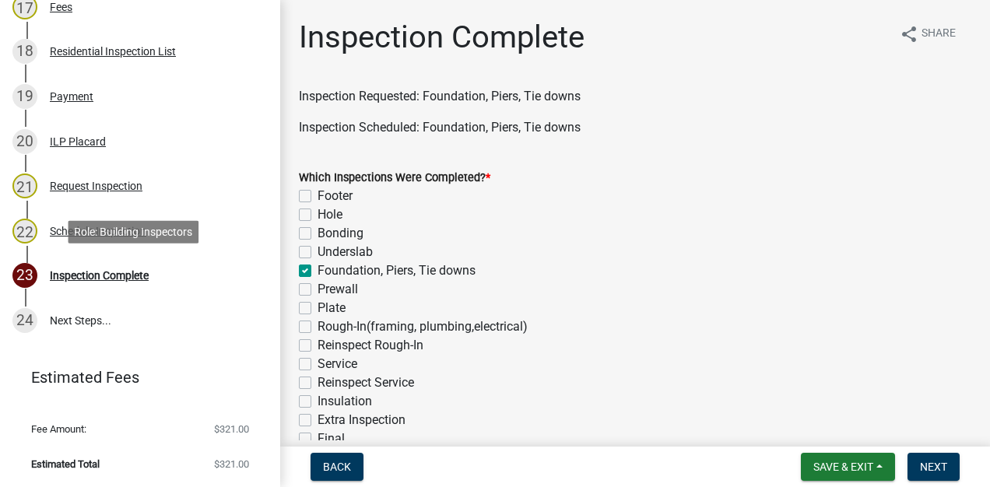
checkbox input "false"
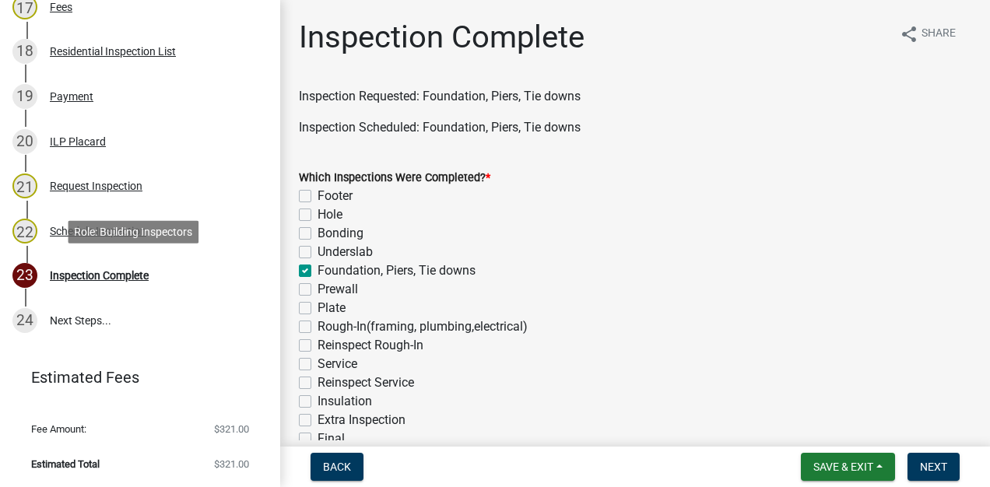
checkbox input "false"
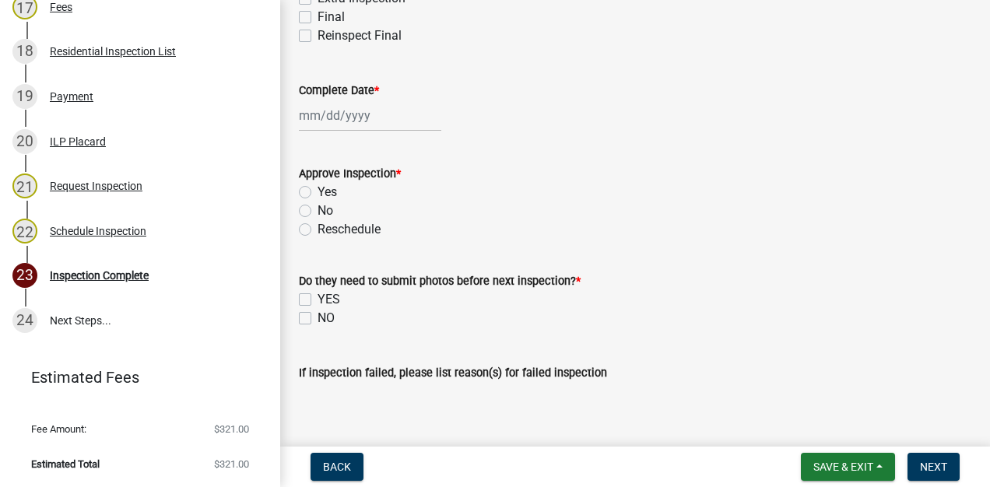
scroll to position [425, 0]
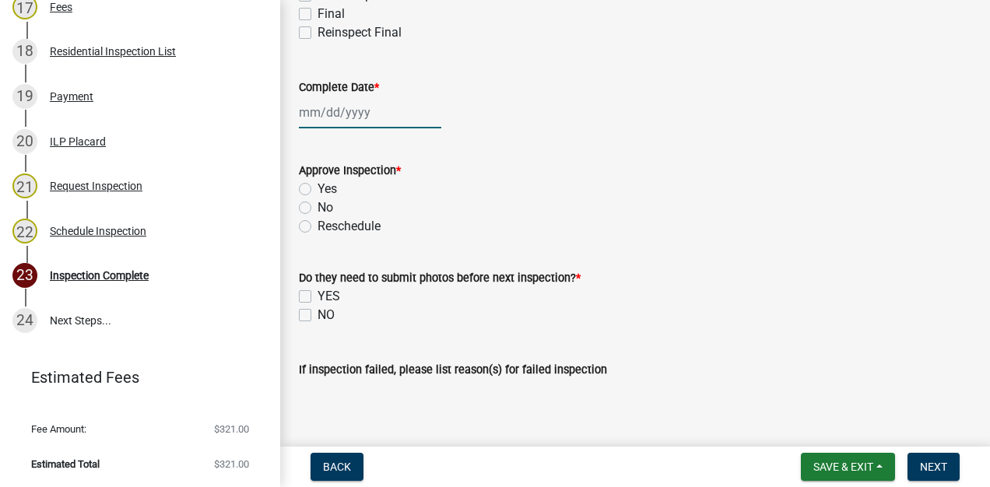
click at [352, 118] on div at bounding box center [370, 113] width 142 height 32
select select "8"
select select "2025"
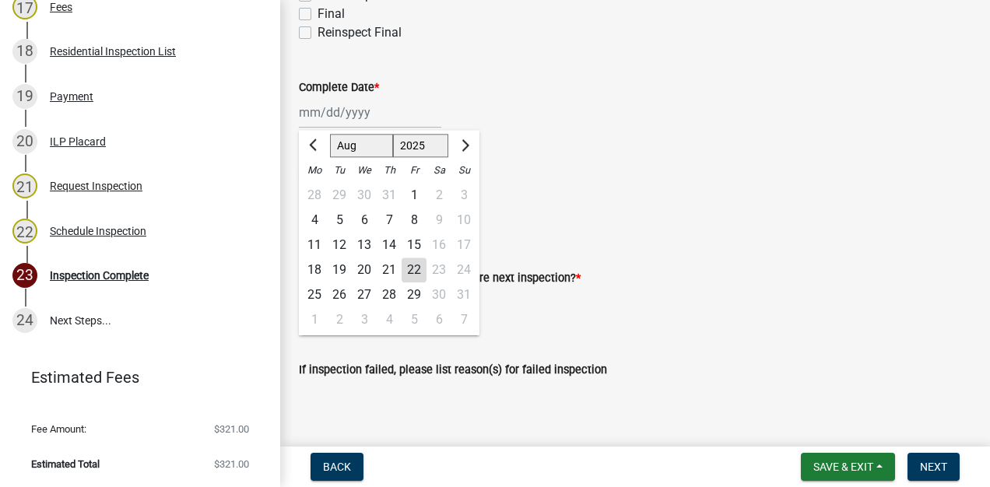
click at [416, 271] on div "22" at bounding box center [414, 270] width 25 height 25
type input "[DATE]"
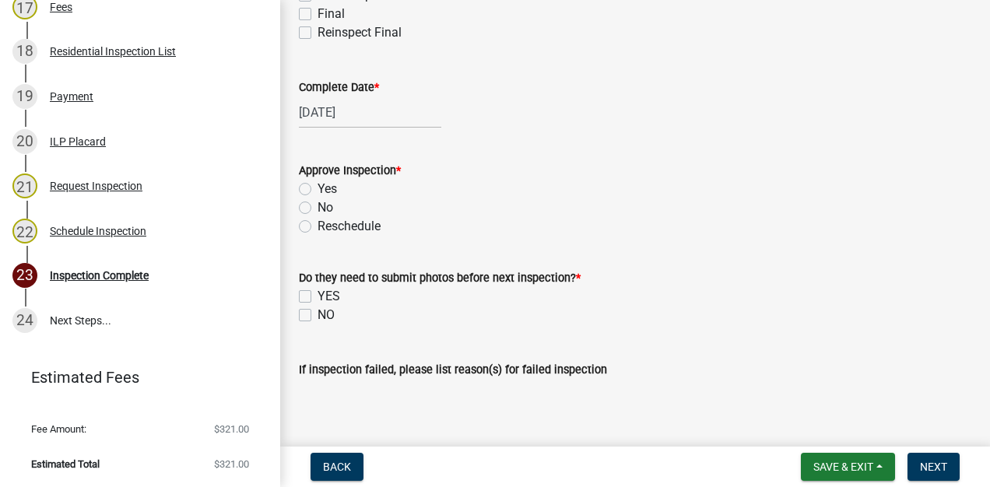
click at [318, 188] on label "Yes" at bounding box center [327, 189] width 19 height 19
click at [318, 188] on input "Yes" at bounding box center [323, 185] width 10 height 10
radio input "true"
click at [318, 314] on label "NO" at bounding box center [326, 315] width 17 height 19
click at [318, 314] on input "NO" at bounding box center [323, 311] width 10 height 10
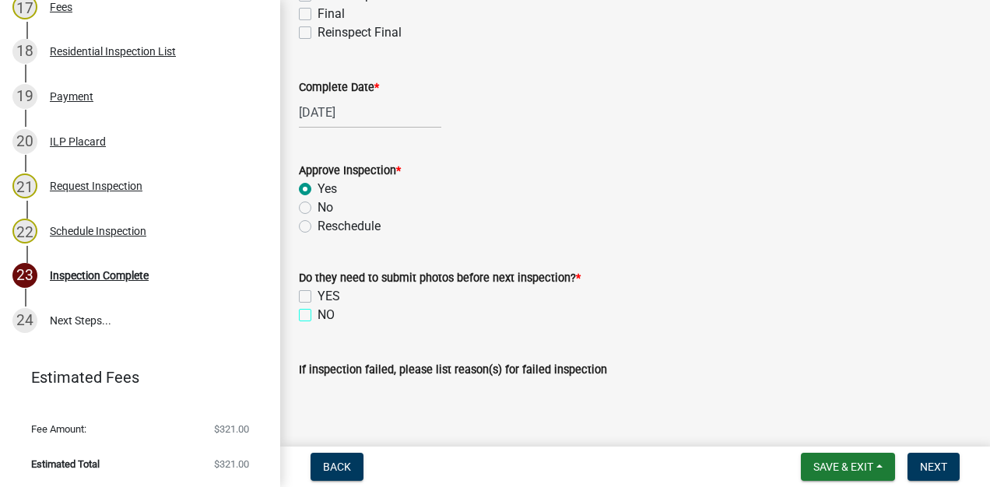
checkbox input "true"
checkbox input "false"
checkbox input "true"
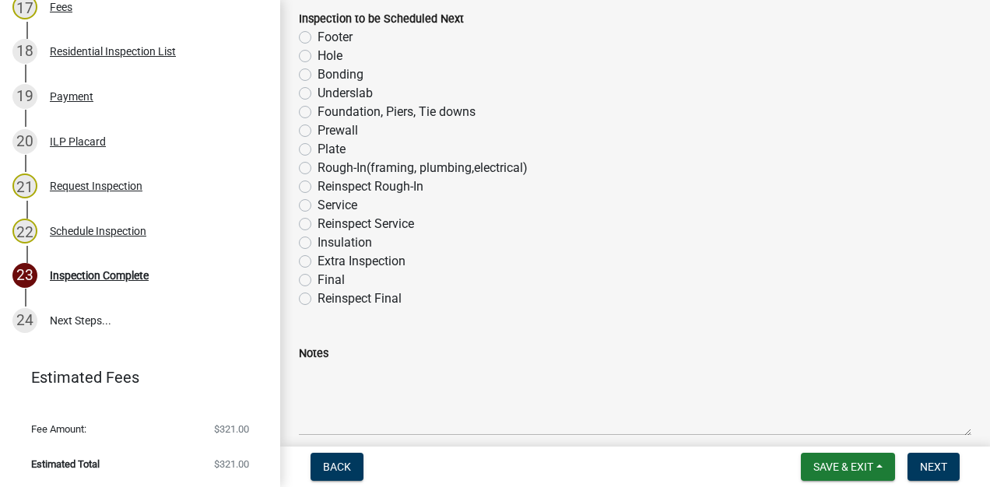
scroll to position [1015, 0]
click at [318, 147] on label "Plate" at bounding box center [332, 148] width 28 height 19
click at [318, 147] on input "Plate" at bounding box center [323, 144] width 10 height 10
radio input "true"
click at [925, 469] on span "Next" at bounding box center [933, 467] width 27 height 12
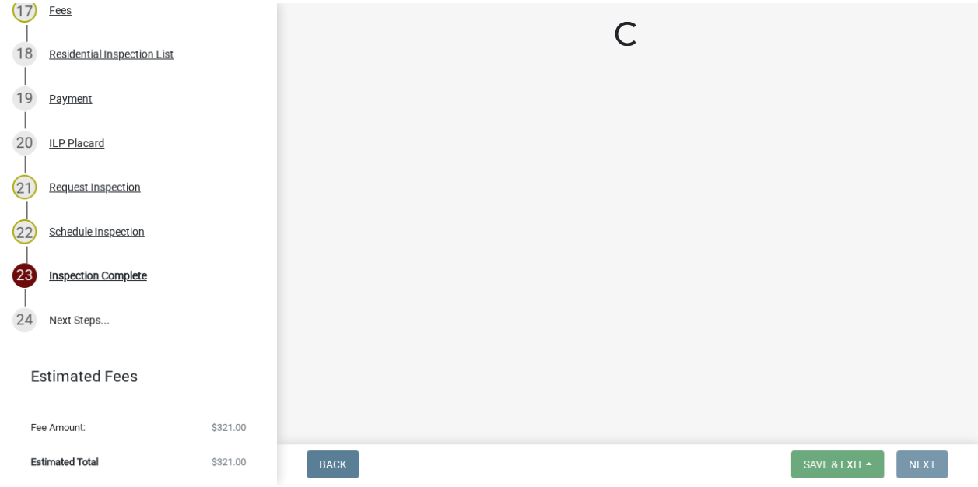
scroll to position [0, 0]
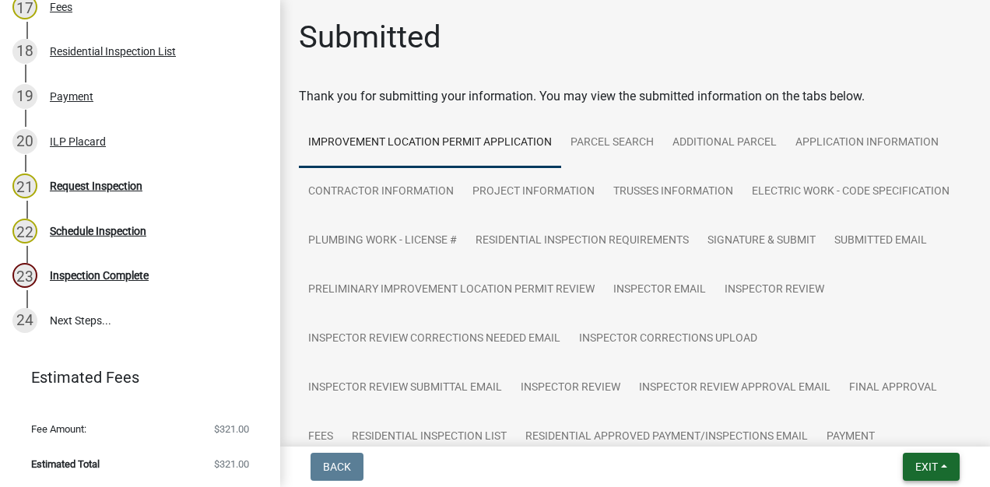
click at [909, 468] on button "Exit" at bounding box center [931, 467] width 57 height 28
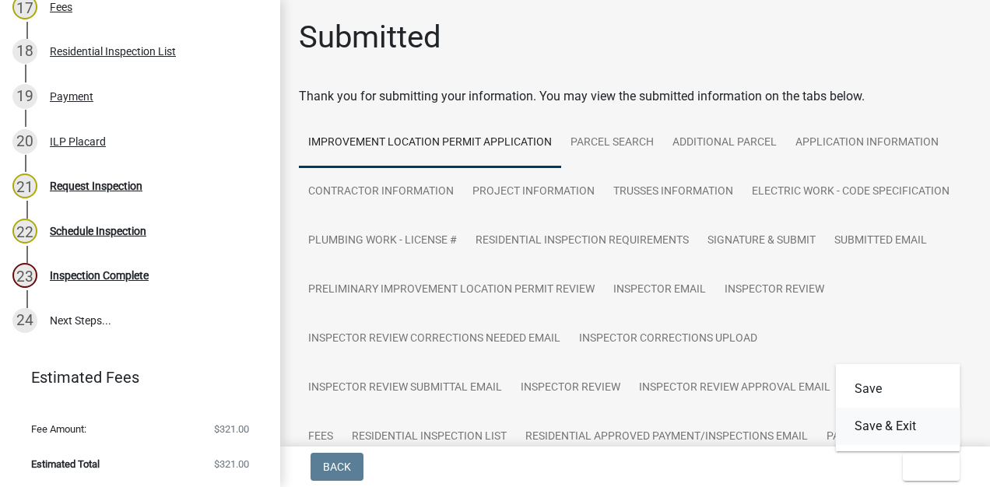
click at [897, 426] on button "Save & Exit" at bounding box center [898, 426] width 125 height 37
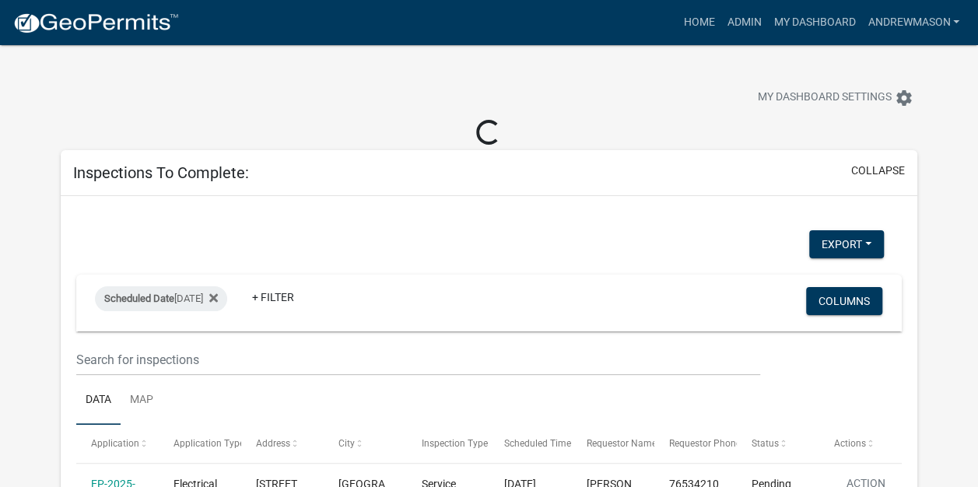
select select "3: 100"
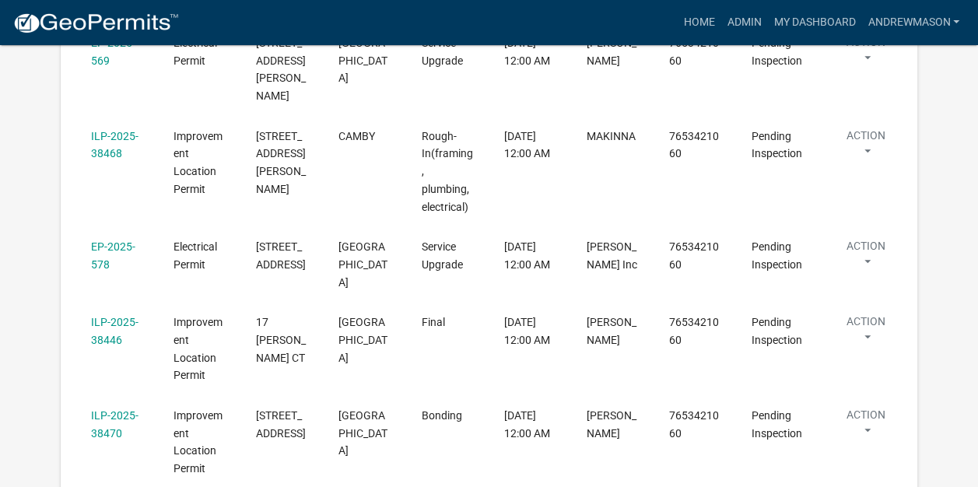
scroll to position [460, 0]
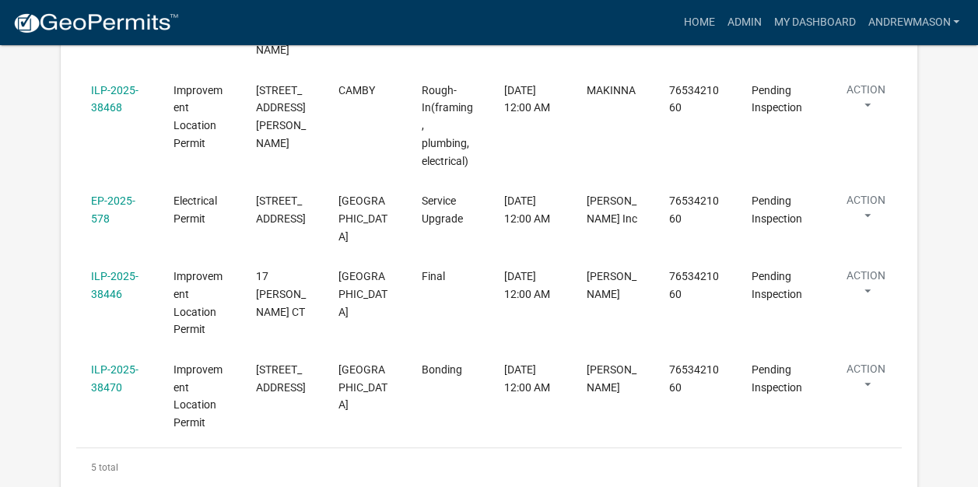
click at [111, 363] on link "ILP-2025-38470" at bounding box center [114, 378] width 47 height 30
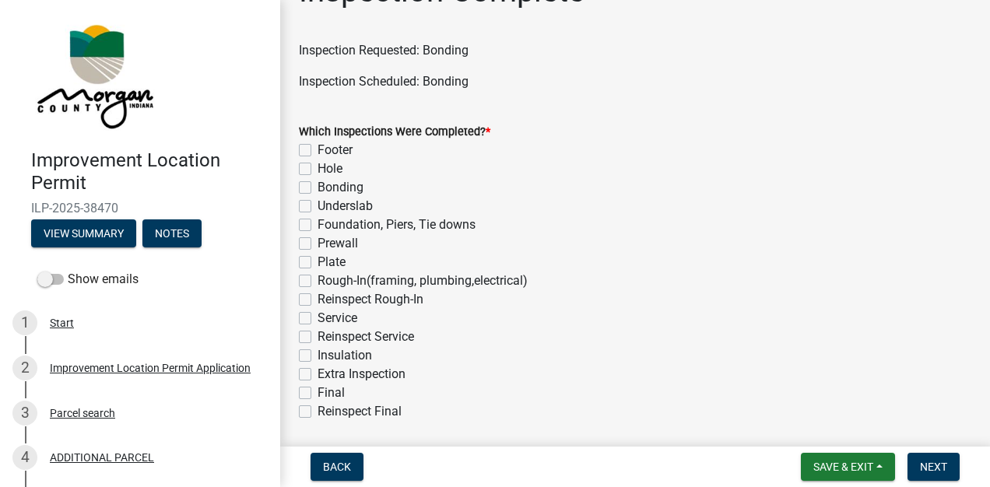
scroll to position [51, 0]
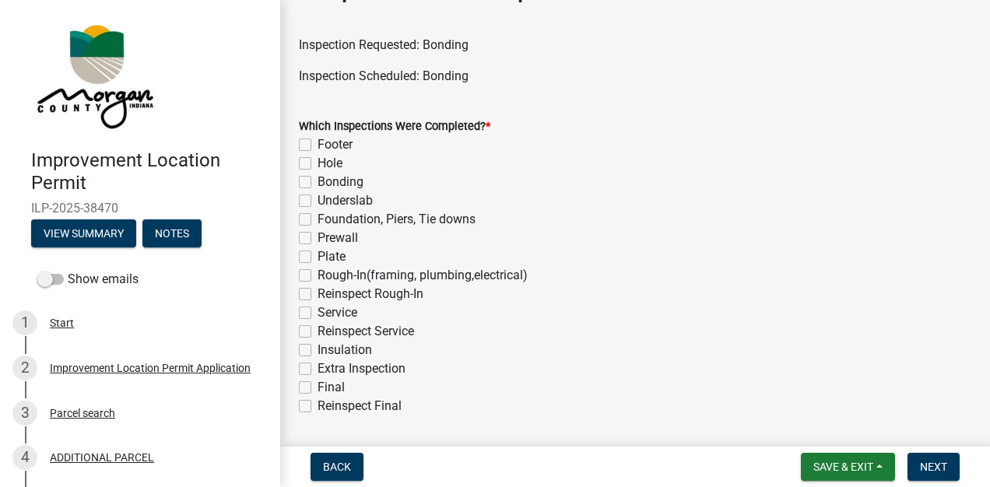
click at [318, 183] on label "Bonding" at bounding box center [341, 182] width 46 height 19
click at [318, 183] on input "Bonding" at bounding box center [323, 178] width 10 height 10
checkbox input "true"
checkbox input "false"
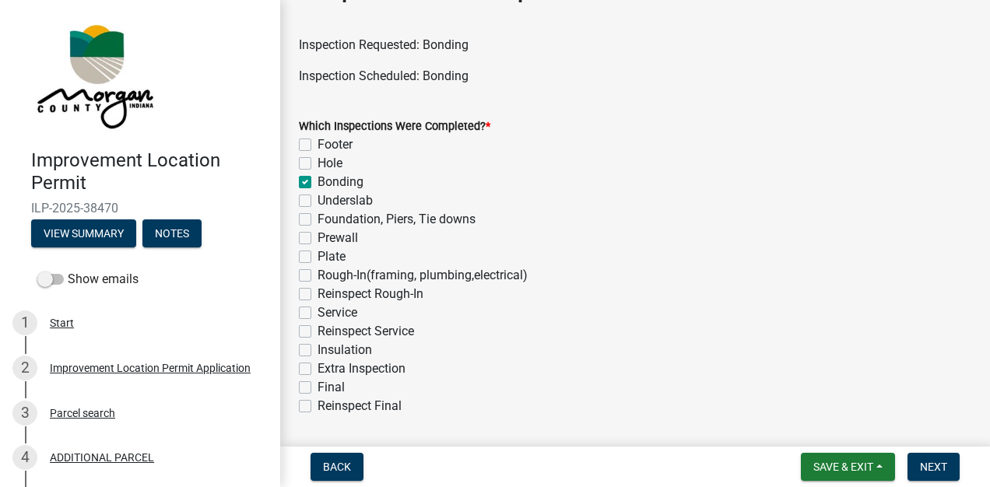
checkbox input "true"
checkbox input "false"
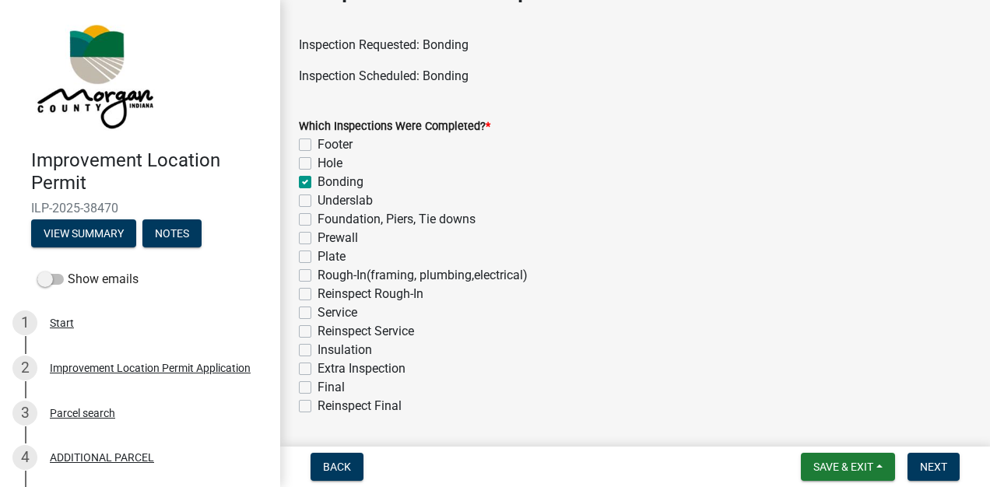
checkbox input "false"
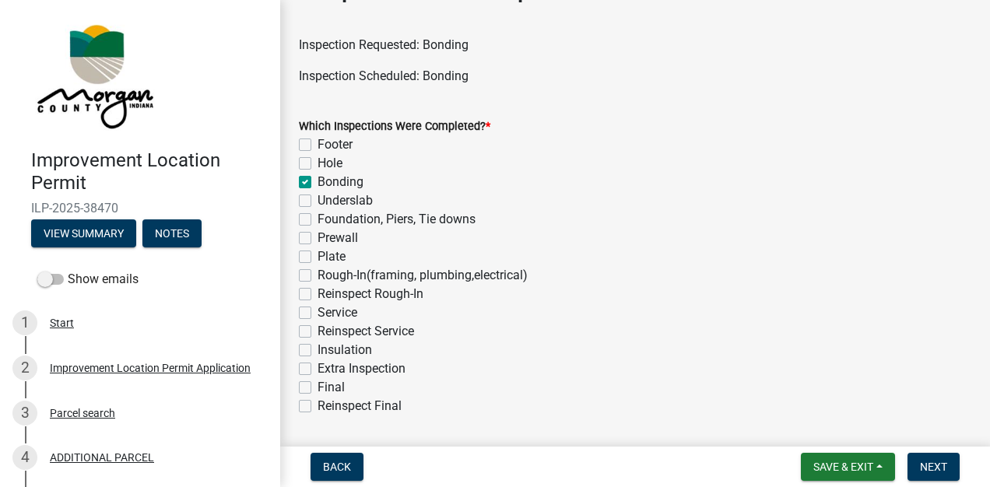
checkbox input "false"
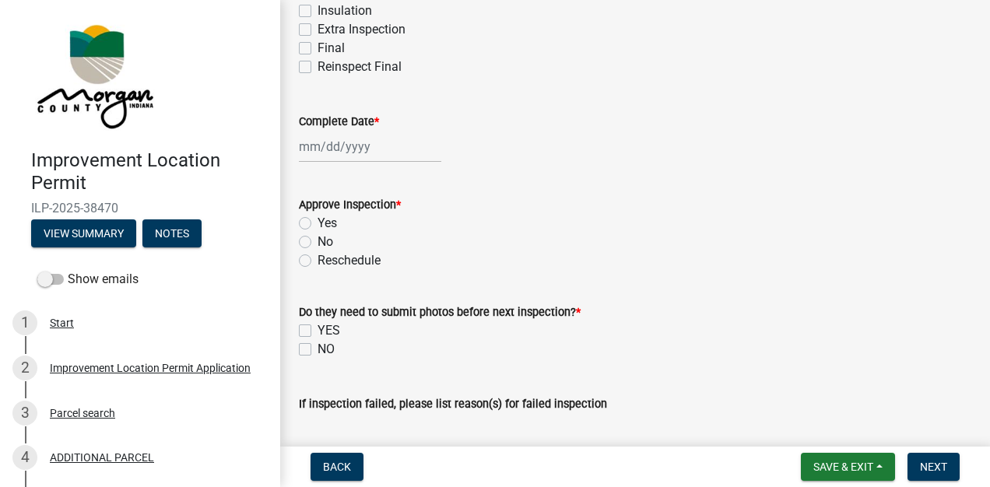
scroll to position [440, 0]
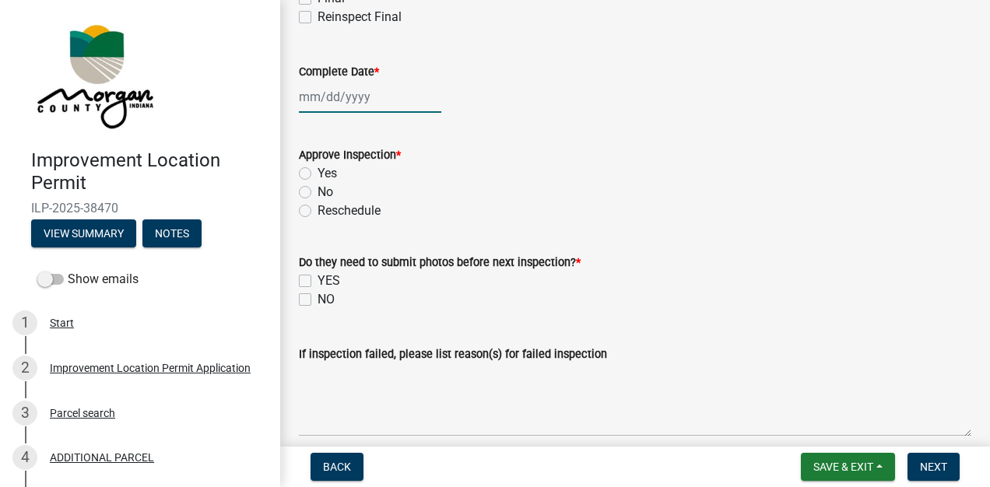
click at [363, 101] on div at bounding box center [370, 97] width 142 height 32
select select "8"
select select "2025"
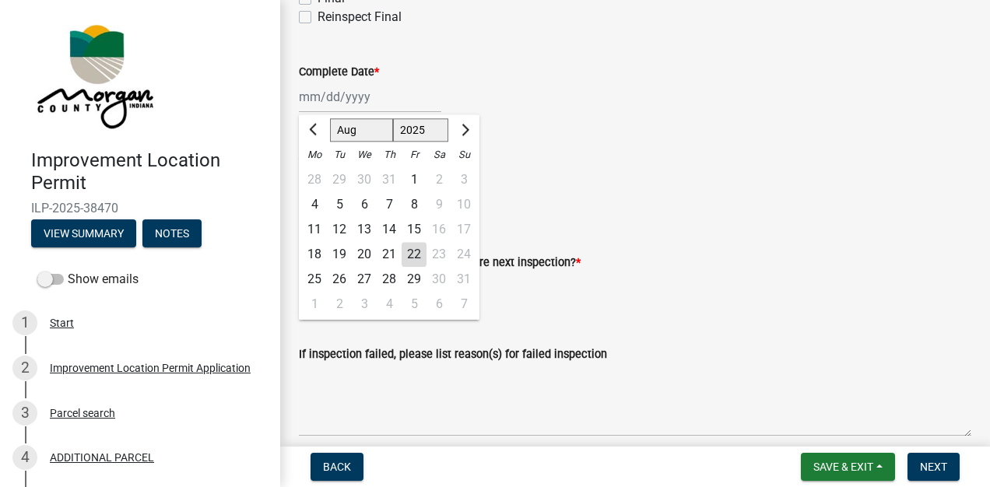
click at [418, 258] on div "22" at bounding box center [414, 254] width 25 height 25
type input "[DATE]"
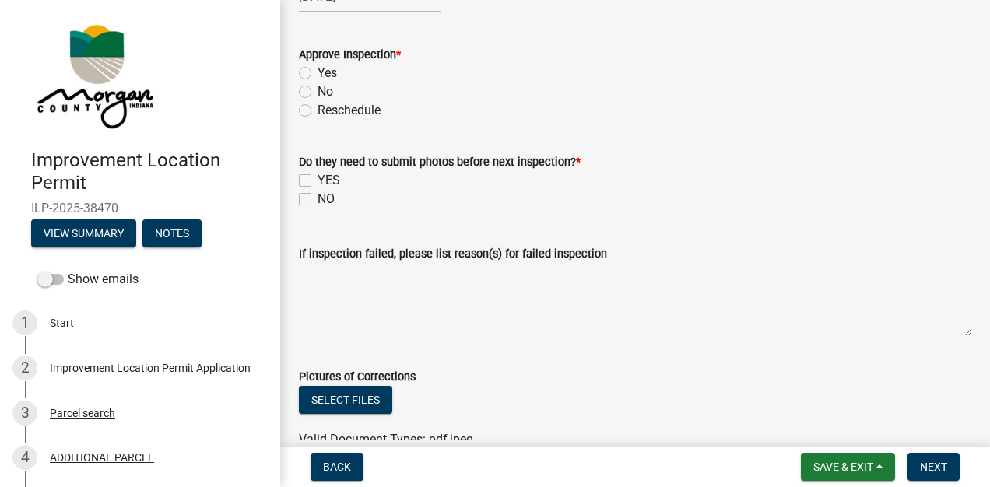
scroll to position [570, 0]
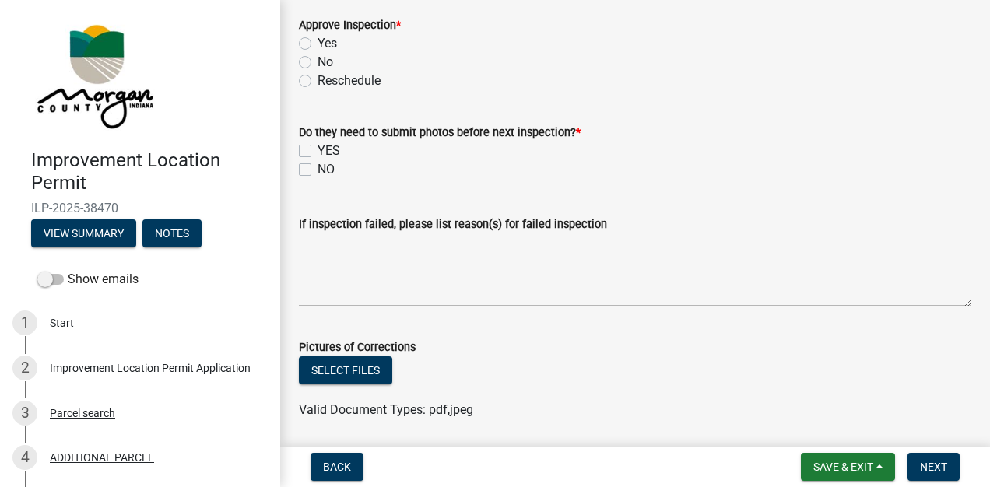
click at [318, 44] on label "Yes" at bounding box center [327, 43] width 19 height 19
click at [318, 44] on input "Yes" at bounding box center [323, 39] width 10 height 10
radio input "true"
click at [318, 170] on label "NO" at bounding box center [326, 169] width 17 height 19
click at [318, 170] on input "NO" at bounding box center [323, 165] width 10 height 10
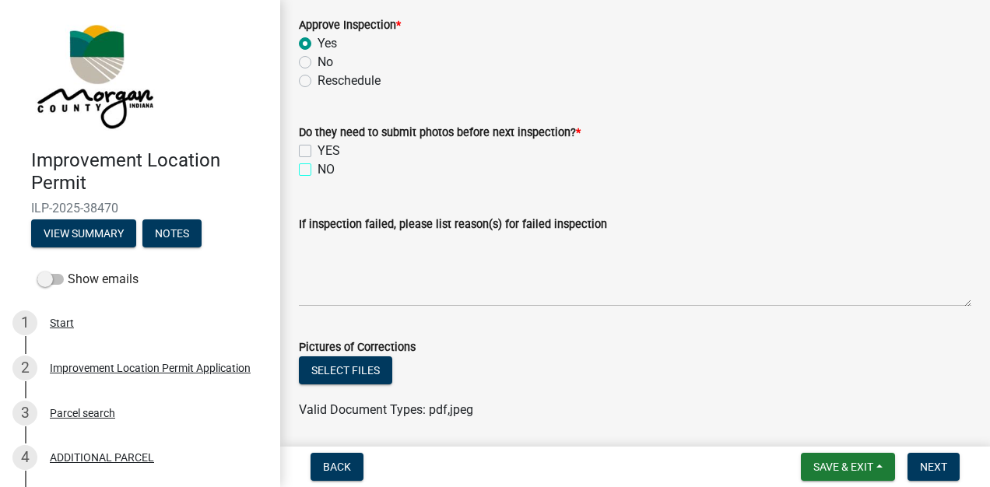
checkbox input "true"
checkbox input "false"
checkbox input "true"
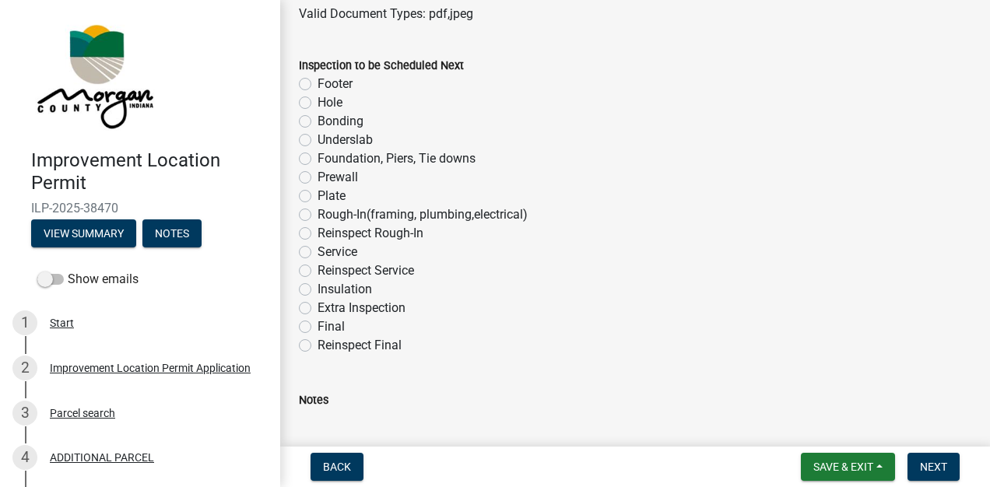
scroll to position [994, 0]
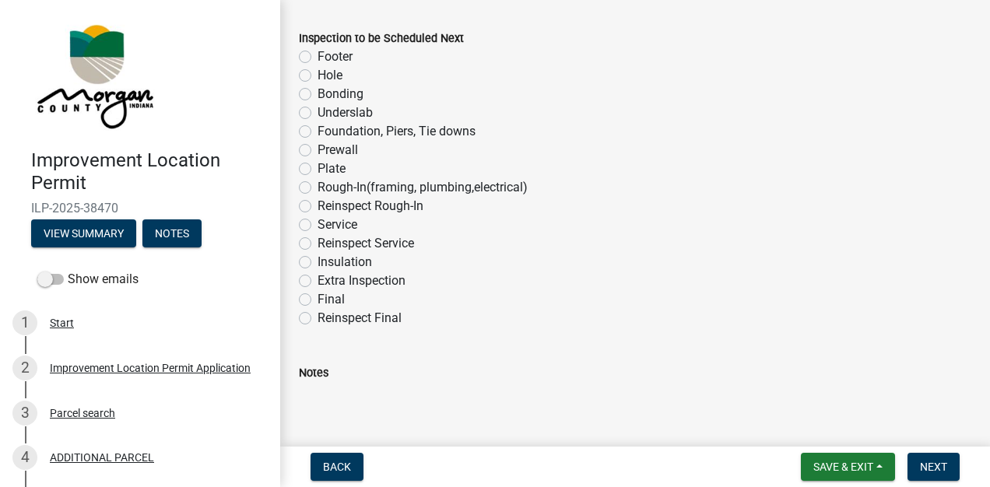
click at [318, 299] on label "Final" at bounding box center [331, 299] width 27 height 19
click at [318, 299] on input "Final" at bounding box center [323, 295] width 10 height 10
radio input "true"
click at [421, 395] on textarea "Notes" at bounding box center [635, 418] width 672 height 73
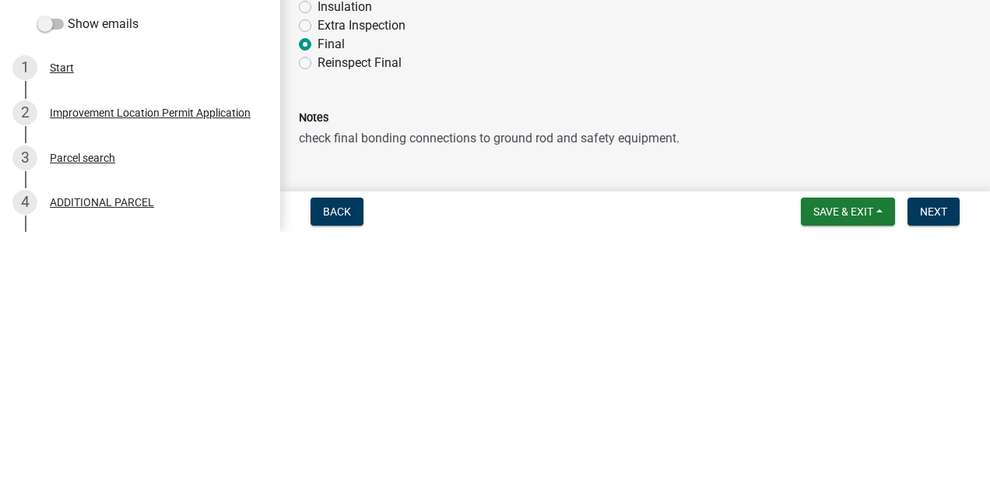
type textarea "check final bonding connections to ground rod and safety equipment."
click at [928, 465] on span "Next" at bounding box center [933, 467] width 27 height 12
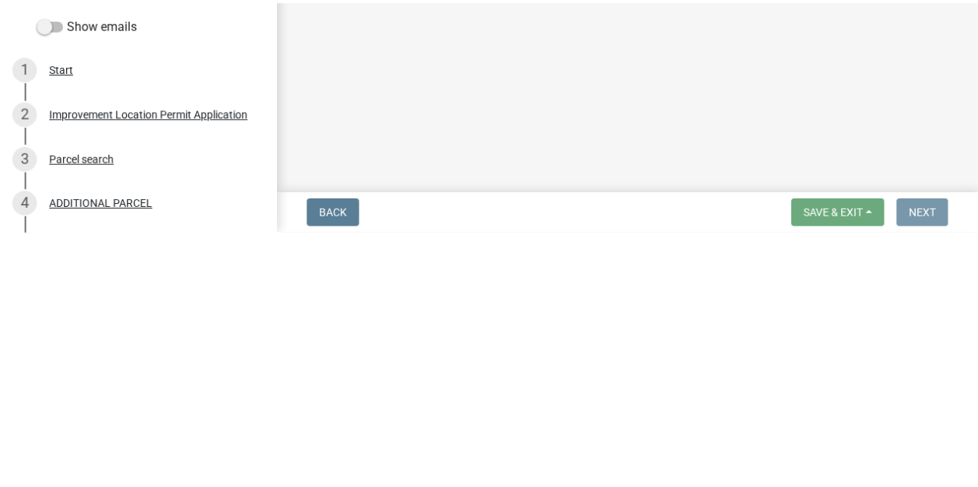
scroll to position [0, 0]
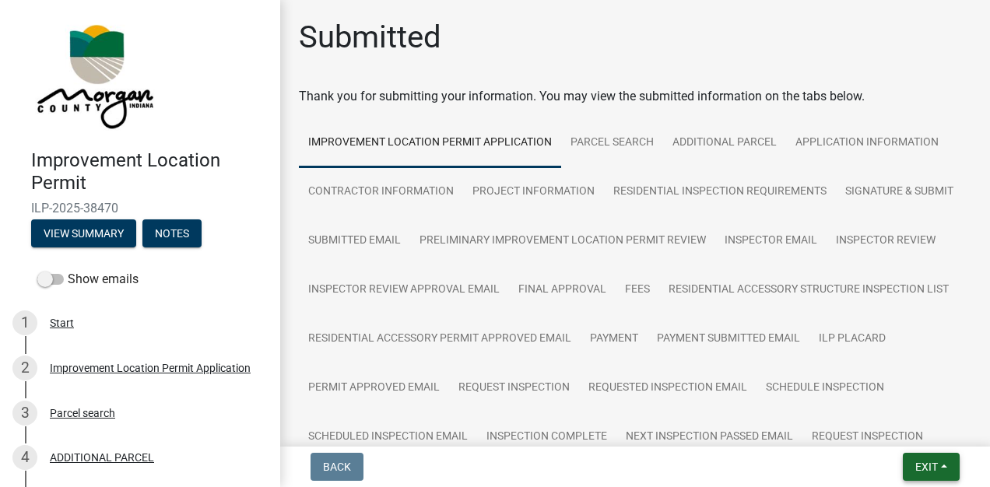
click at [918, 468] on span "Exit" at bounding box center [926, 467] width 23 height 12
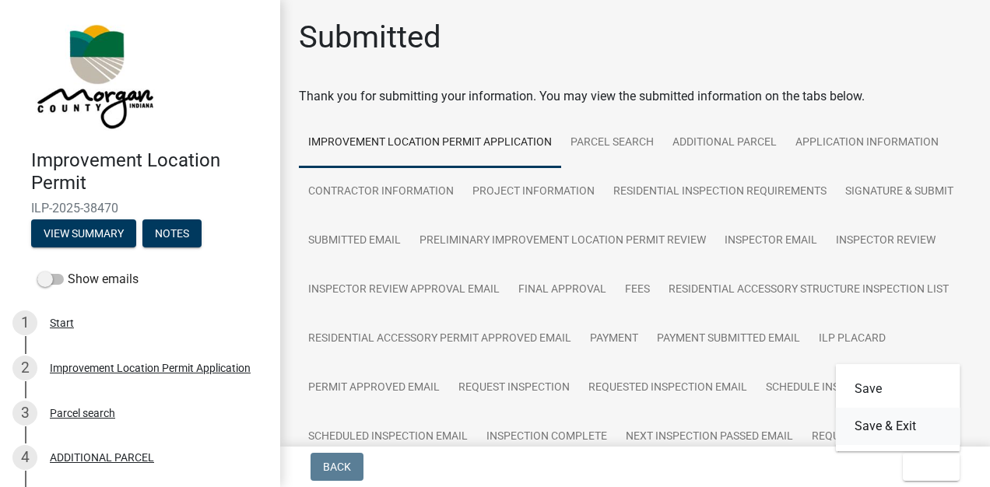
click at [902, 430] on button "Save & Exit" at bounding box center [898, 426] width 125 height 37
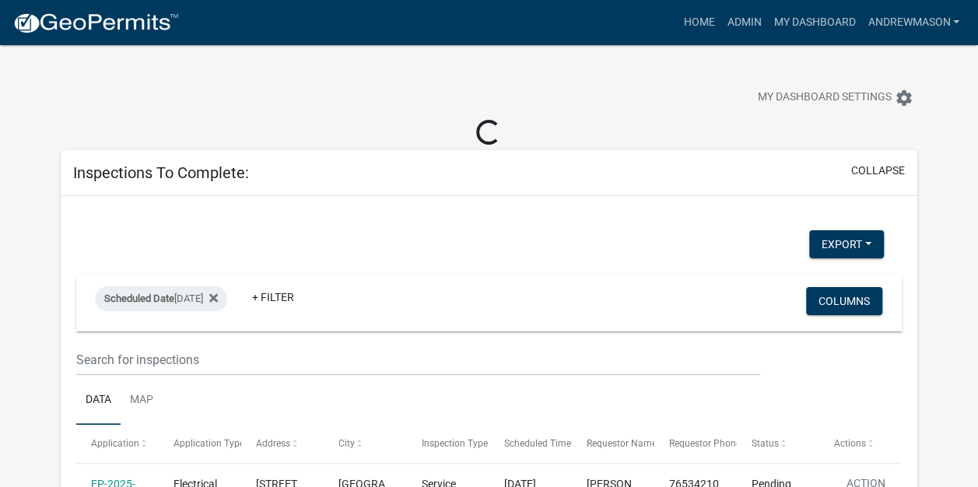
select select "3: 100"
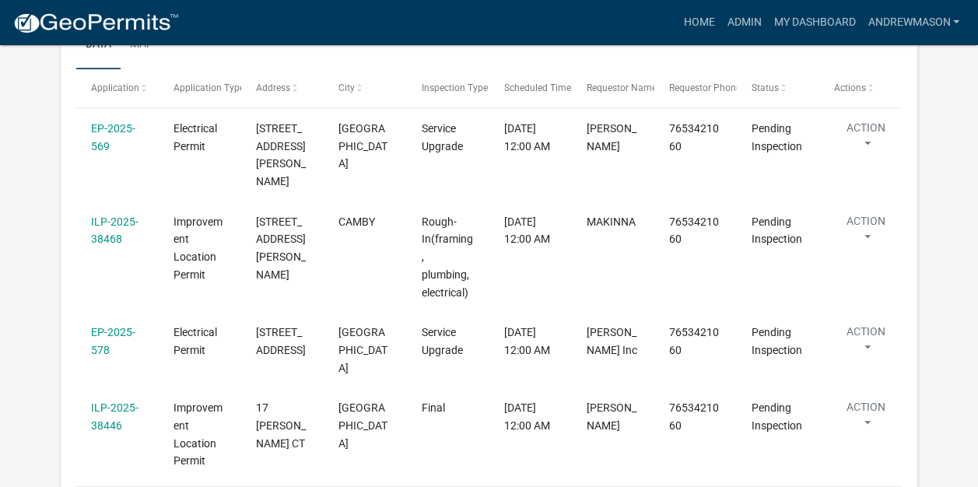
scroll to position [329, 0]
click at [125, 215] on link "ILP-2025-38468" at bounding box center [114, 230] width 47 height 30
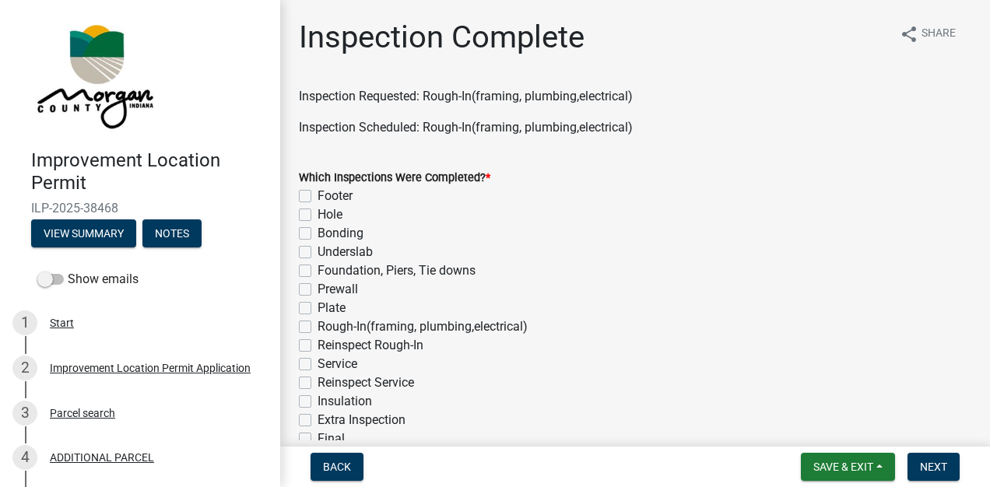
click at [318, 308] on label "Plate" at bounding box center [332, 308] width 28 height 19
click at [318, 308] on input "Plate" at bounding box center [323, 304] width 10 height 10
checkbox input "true"
checkbox input "false"
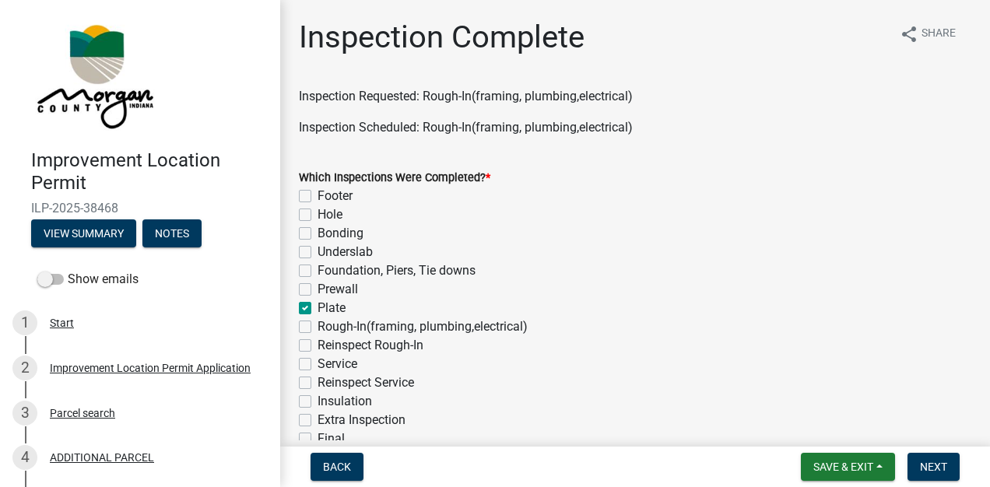
checkbox input "false"
checkbox input "true"
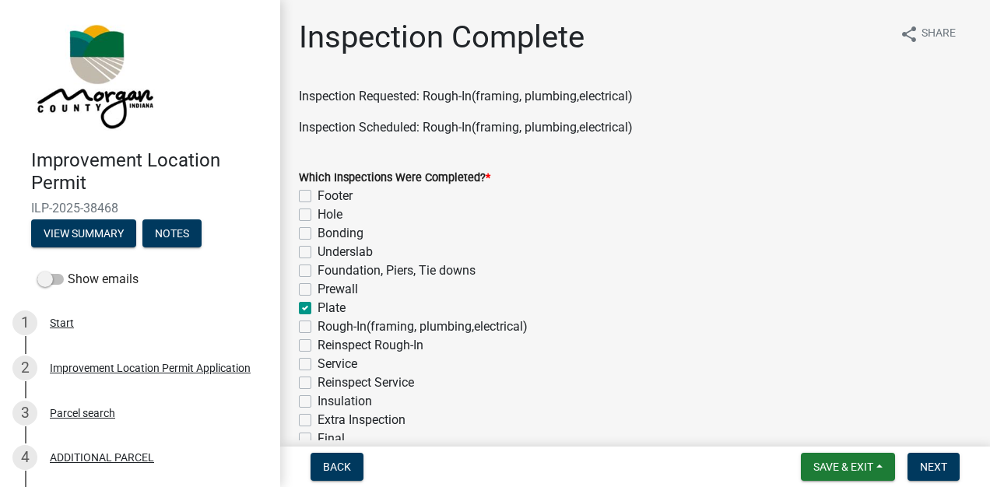
checkbox input "false"
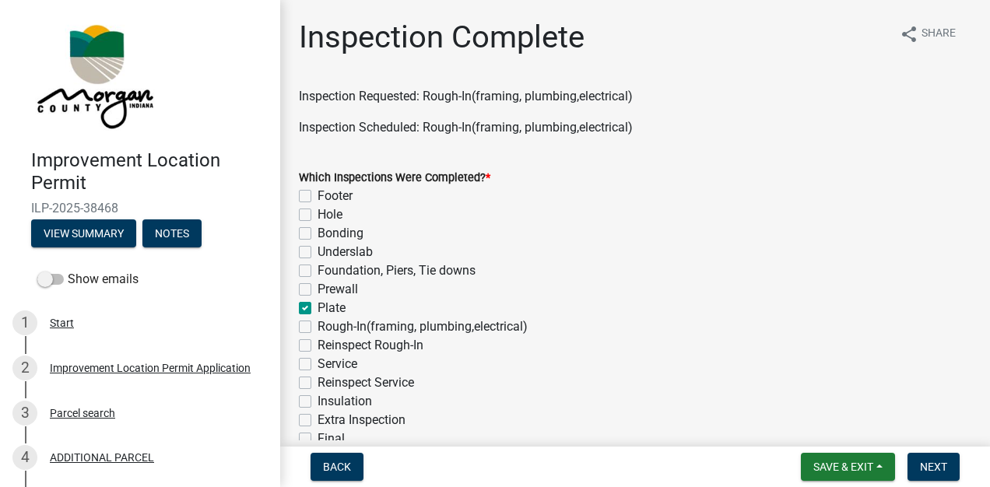
checkbox input "false"
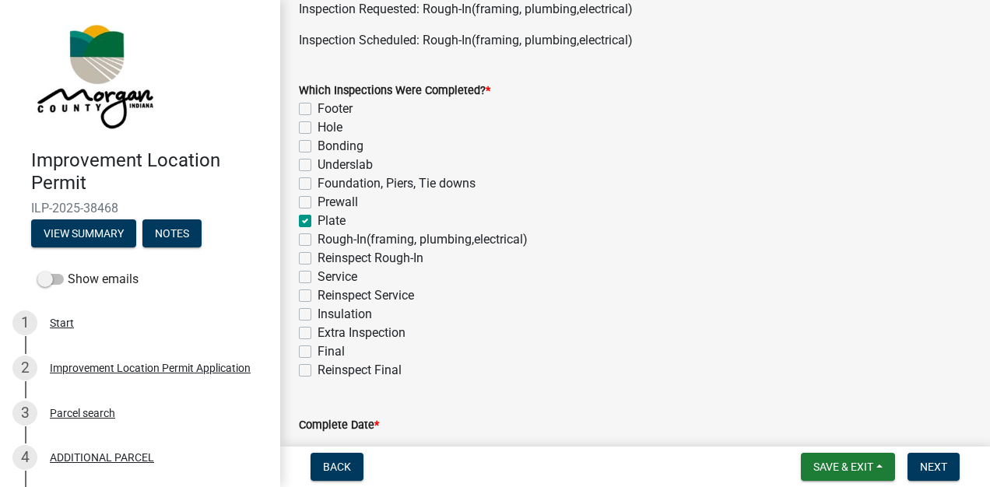
scroll to position [100, 0]
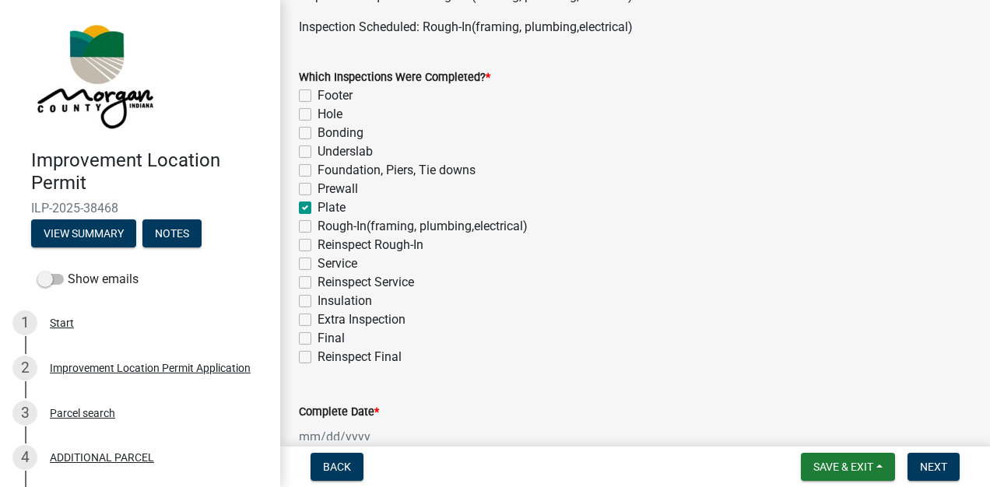
click at [318, 228] on label "Rough-In(framing, plumbing,electrical)" at bounding box center [423, 226] width 210 height 19
click at [318, 227] on input "Rough-In(framing, plumbing,electrical)" at bounding box center [323, 222] width 10 height 10
checkbox input "true"
checkbox input "false"
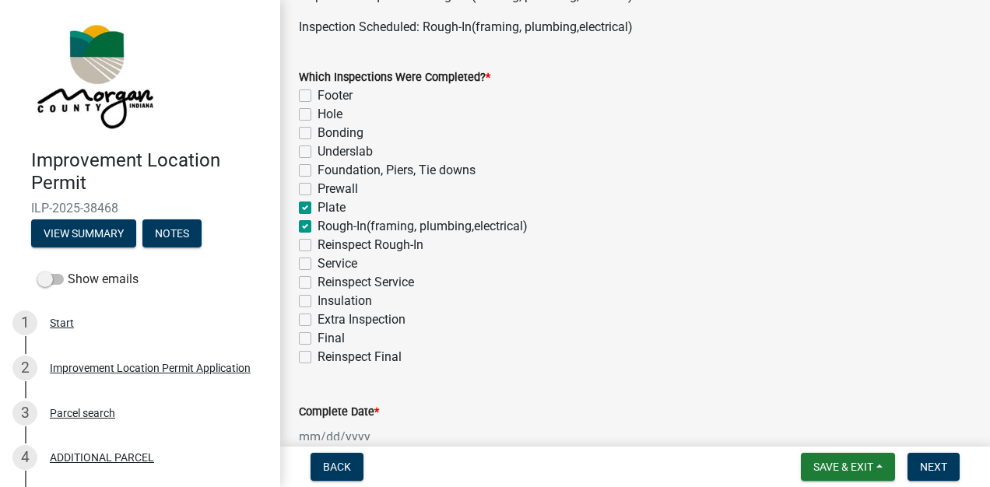
checkbox input "false"
checkbox input "true"
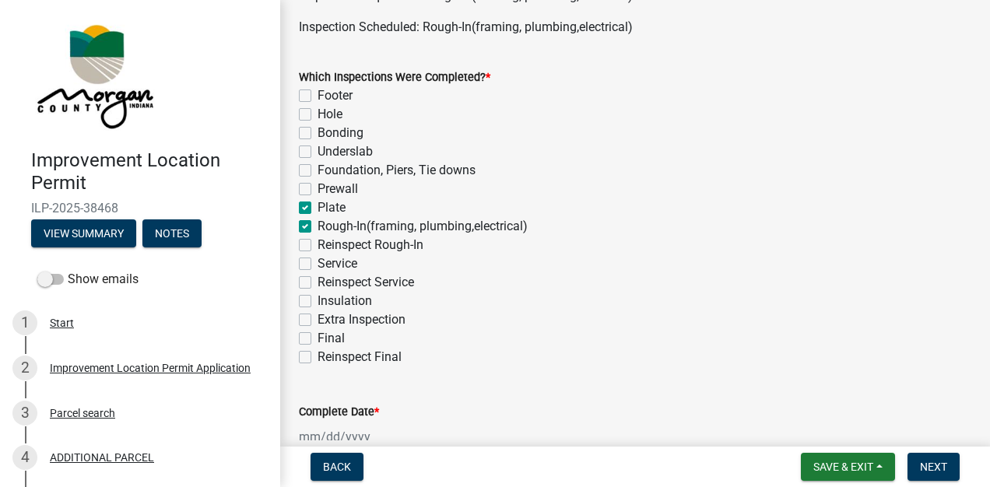
checkbox input "true"
checkbox input "false"
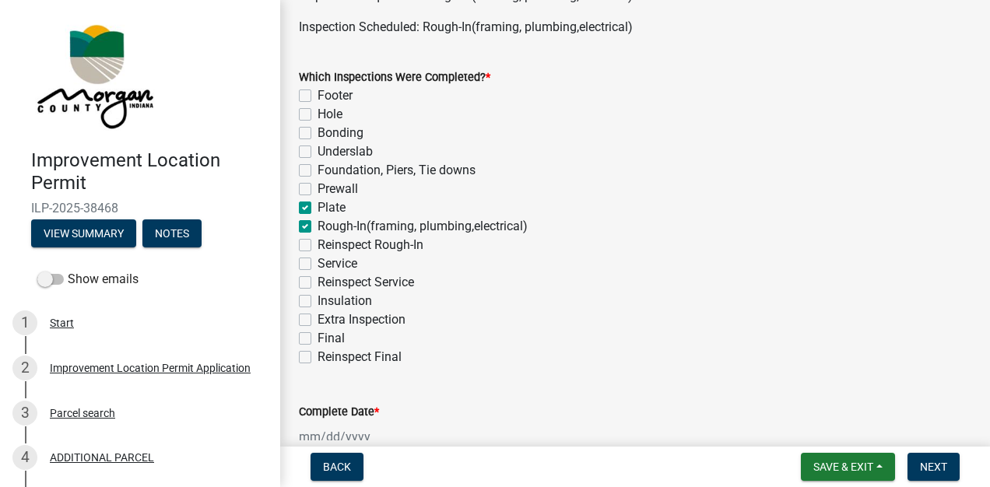
checkbox input "false"
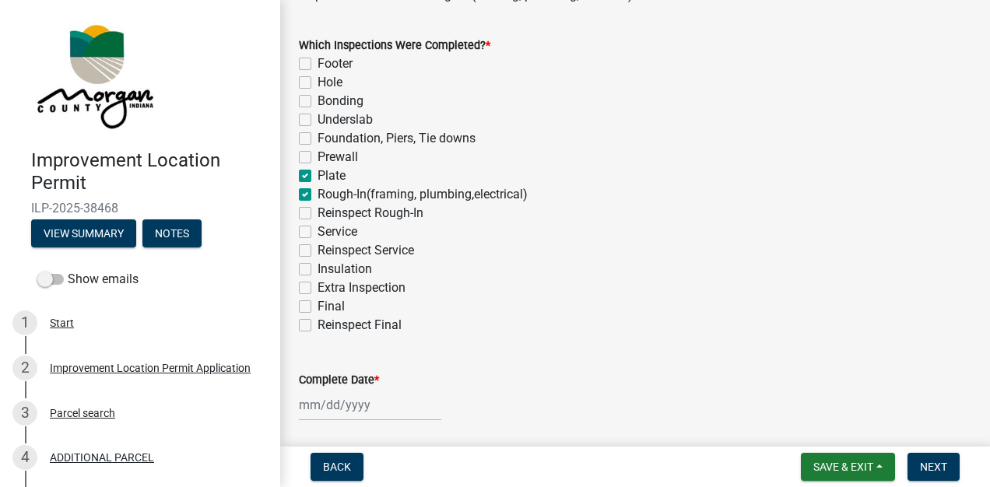
scroll to position [138, 0]
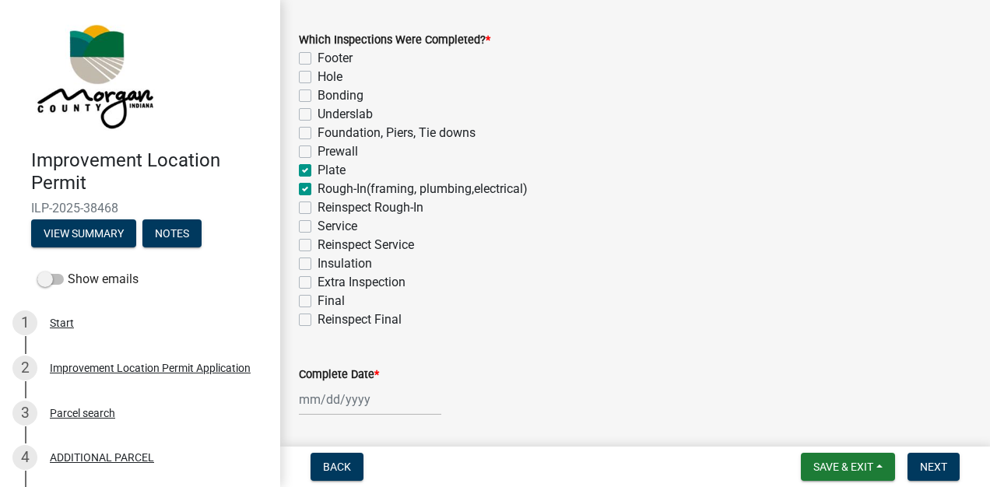
click at [318, 226] on label "Service" at bounding box center [338, 226] width 40 height 19
click at [318, 226] on input "Service" at bounding box center [323, 222] width 10 height 10
checkbox input "true"
checkbox input "false"
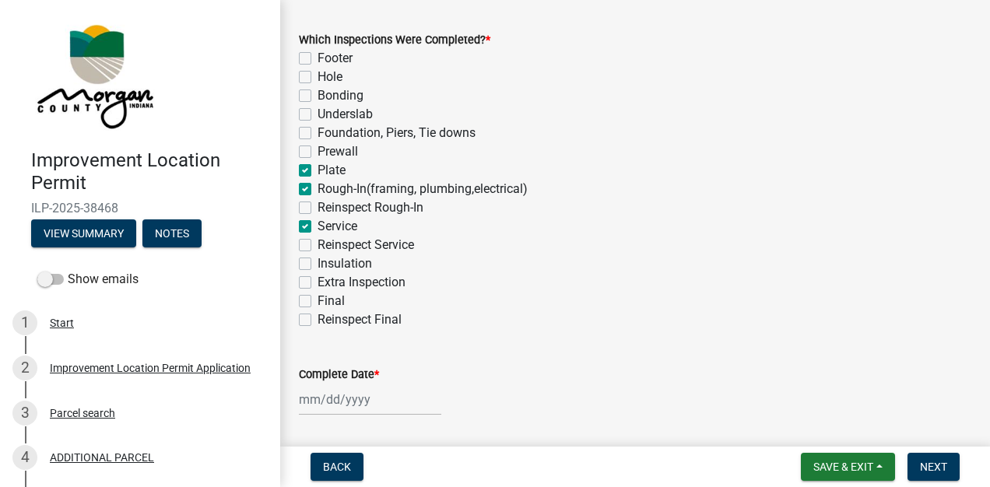
checkbox input "false"
checkbox input "true"
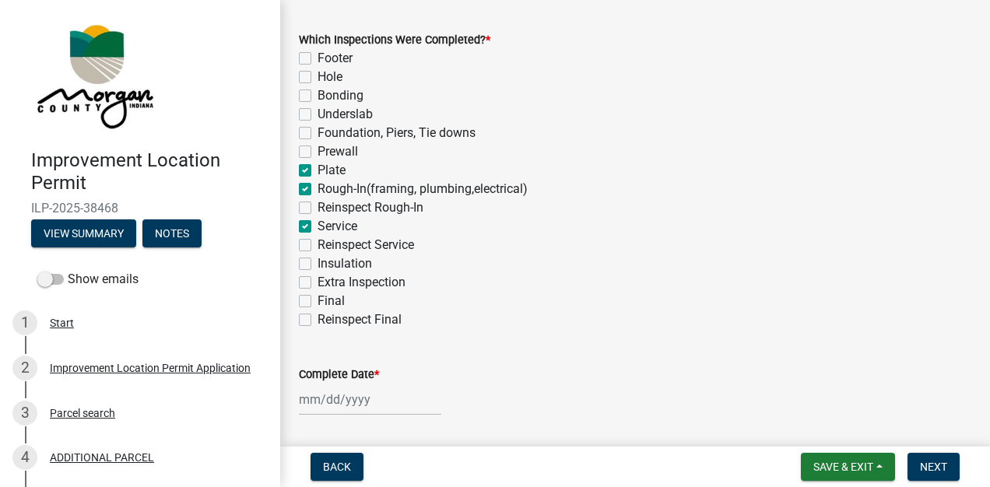
checkbox input "true"
checkbox input "false"
checkbox input "true"
checkbox input "false"
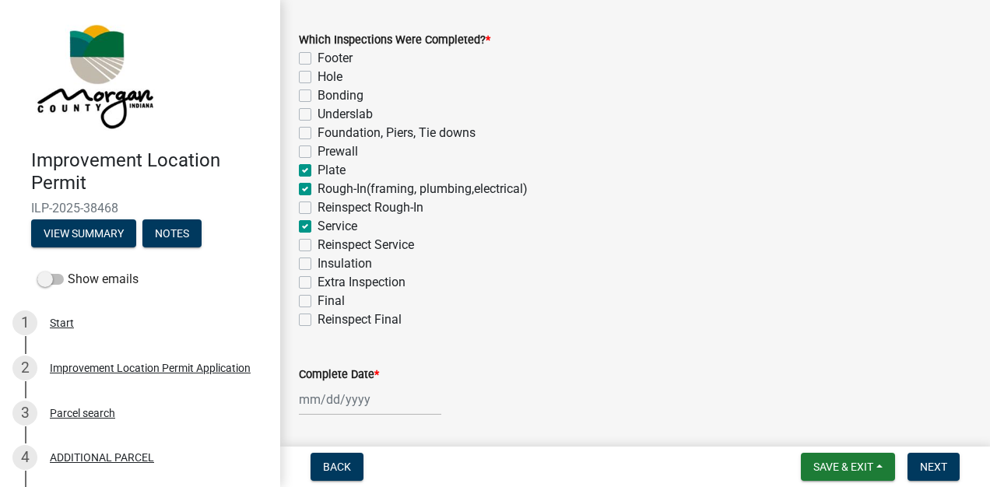
checkbox input "false"
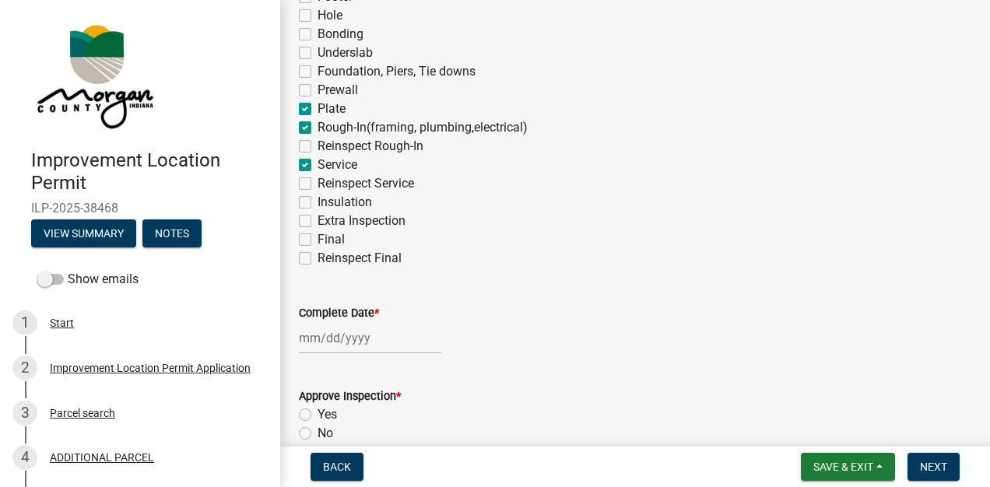
scroll to position [230, 0]
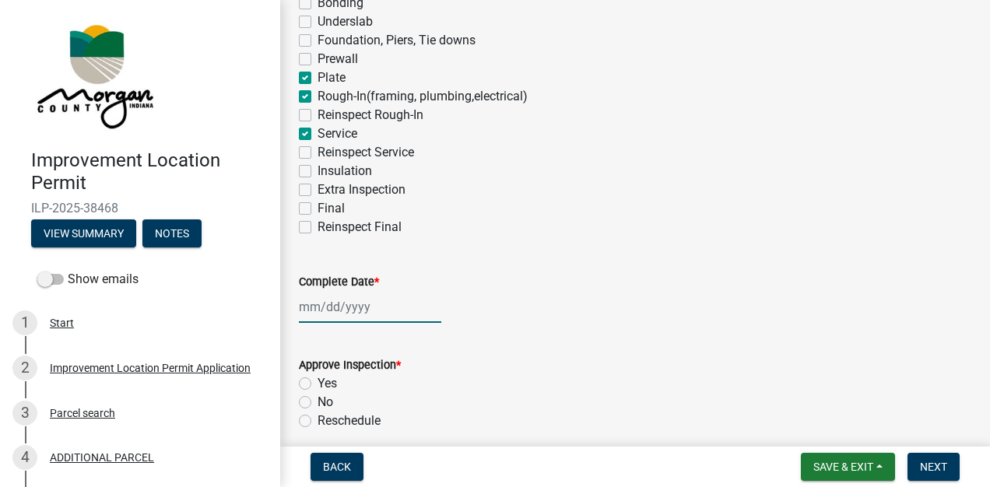
click at [368, 307] on div at bounding box center [370, 307] width 142 height 32
select select "8"
select select "2025"
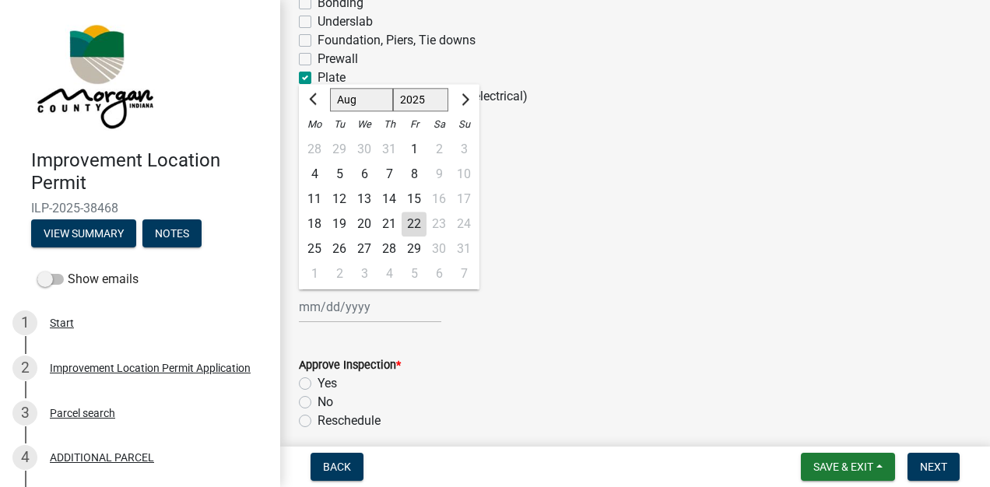
click at [416, 223] on div "22" at bounding box center [414, 224] width 25 height 25
type input "[DATE]"
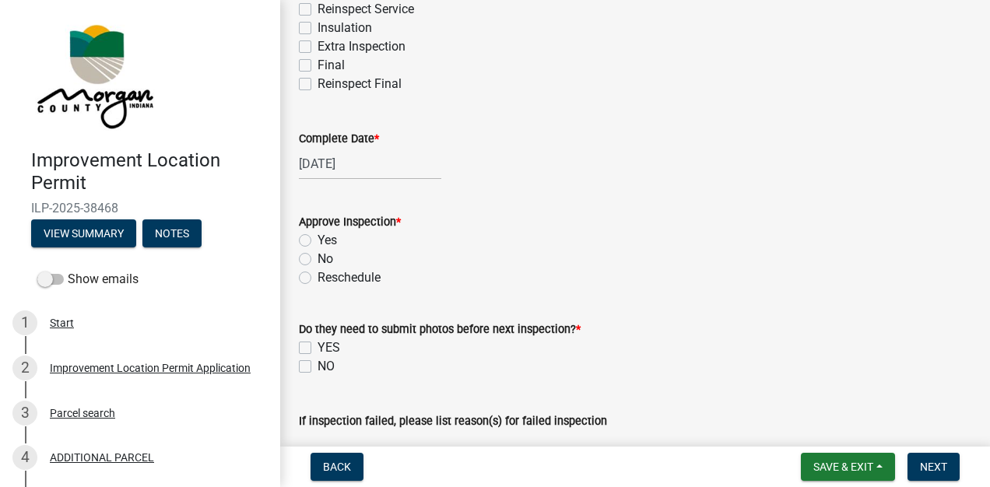
scroll to position [375, 0]
click at [318, 238] on label "Yes" at bounding box center [327, 239] width 19 height 19
click at [318, 238] on input "Yes" at bounding box center [323, 235] width 10 height 10
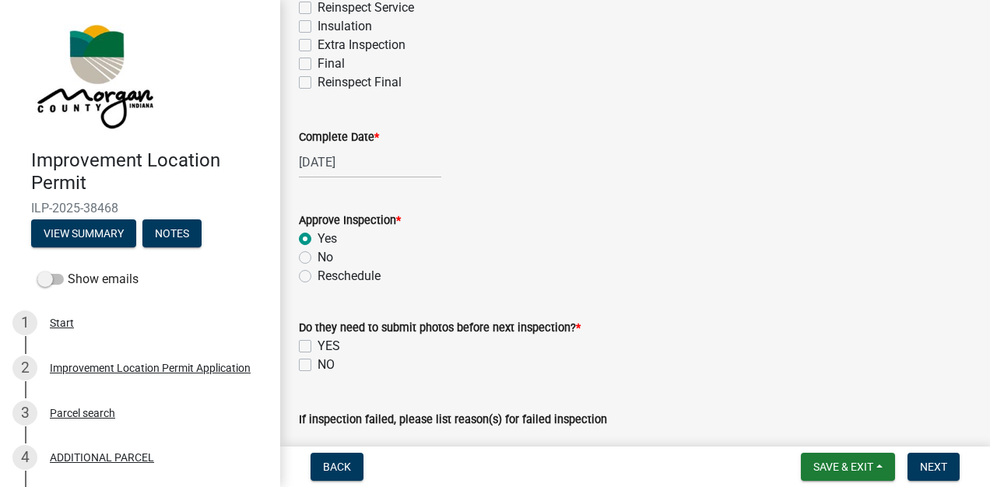
radio input "true"
click at [318, 364] on label "NO" at bounding box center [326, 365] width 17 height 19
click at [318, 364] on input "NO" at bounding box center [323, 361] width 10 height 10
checkbox input "true"
checkbox input "false"
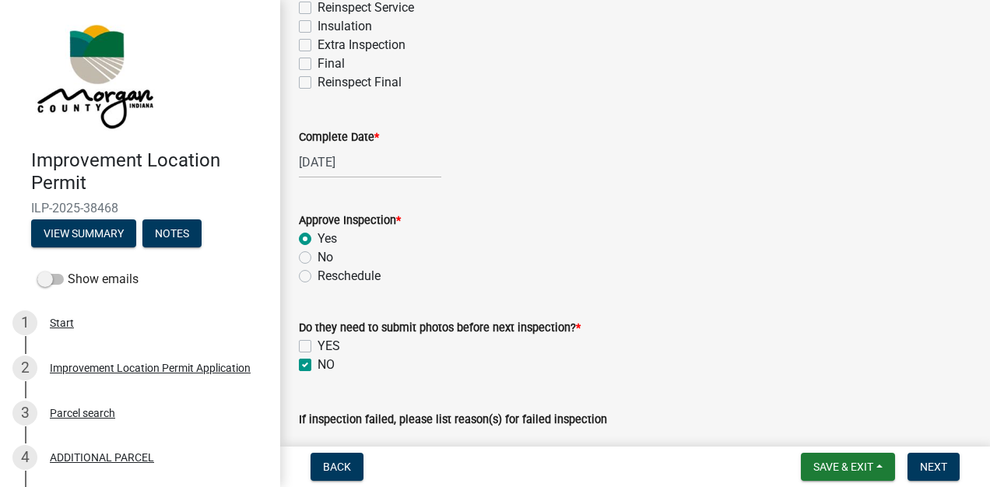
checkbox input "true"
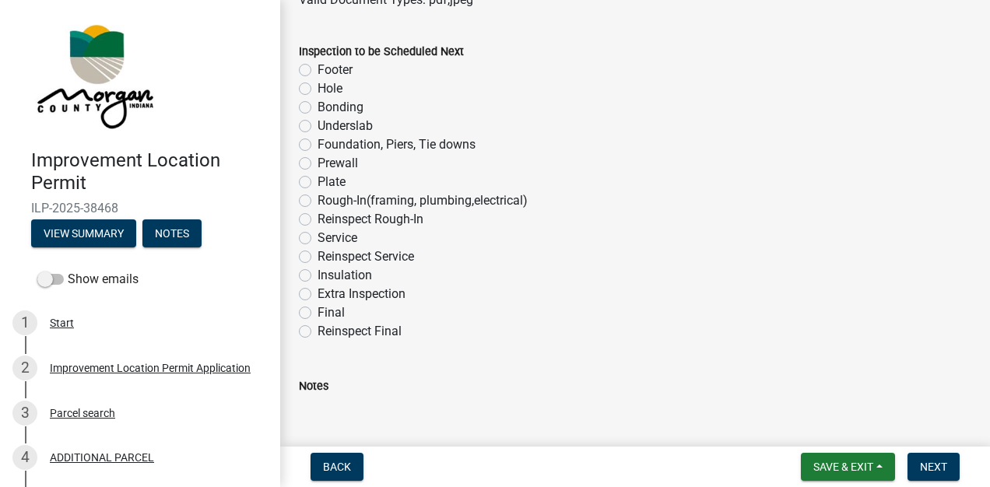
scroll to position [982, 0]
click at [318, 311] on label "Final" at bounding box center [331, 311] width 27 height 19
click at [318, 311] on input "Final" at bounding box center [323, 307] width 10 height 10
radio input "true"
click at [923, 466] on span "Next" at bounding box center [933, 467] width 27 height 12
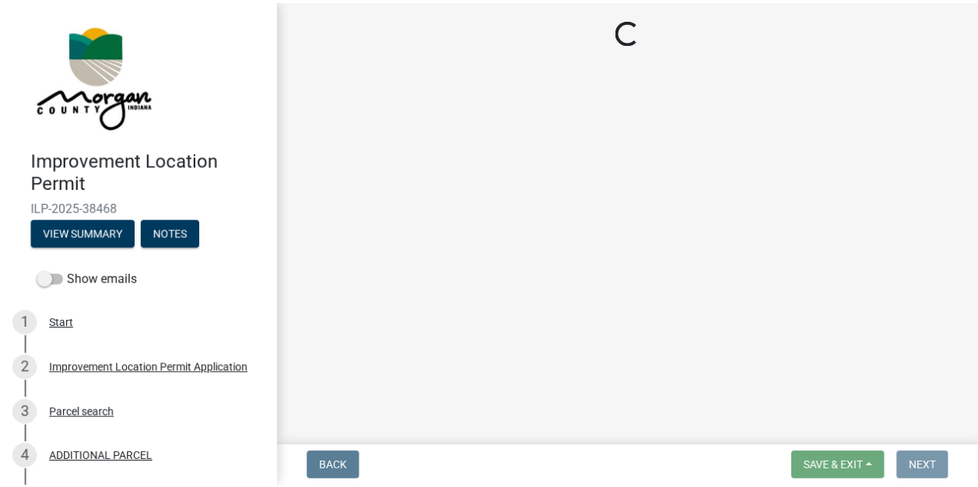
scroll to position [0, 0]
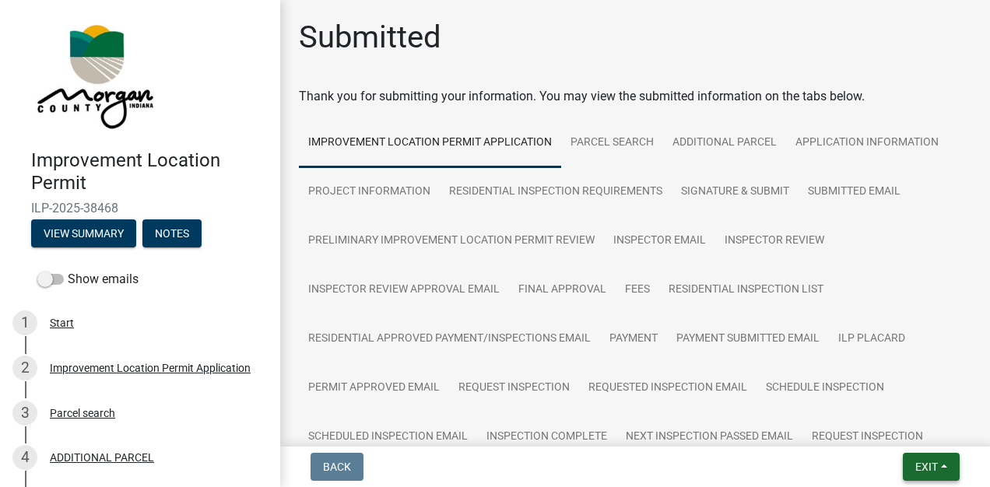
click at [916, 469] on span "Exit" at bounding box center [926, 467] width 23 height 12
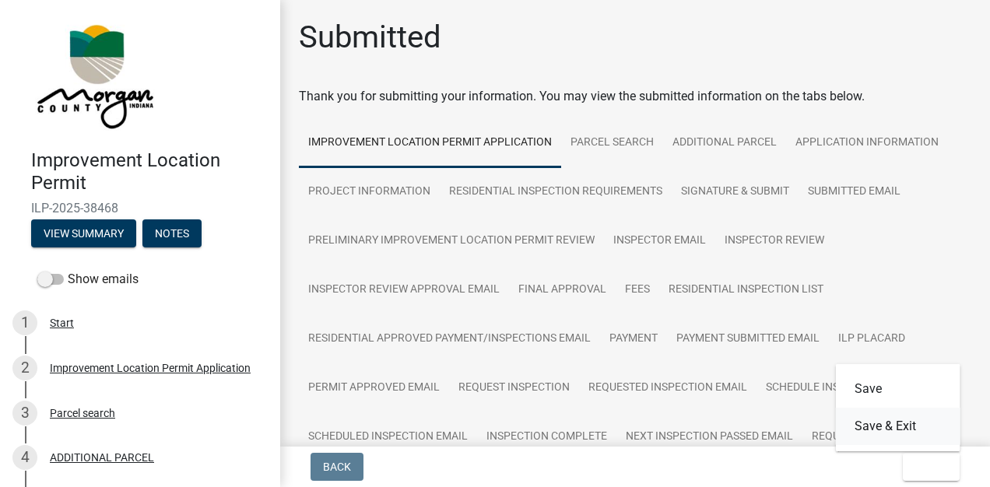
click at [898, 426] on button "Save & Exit" at bounding box center [898, 426] width 125 height 37
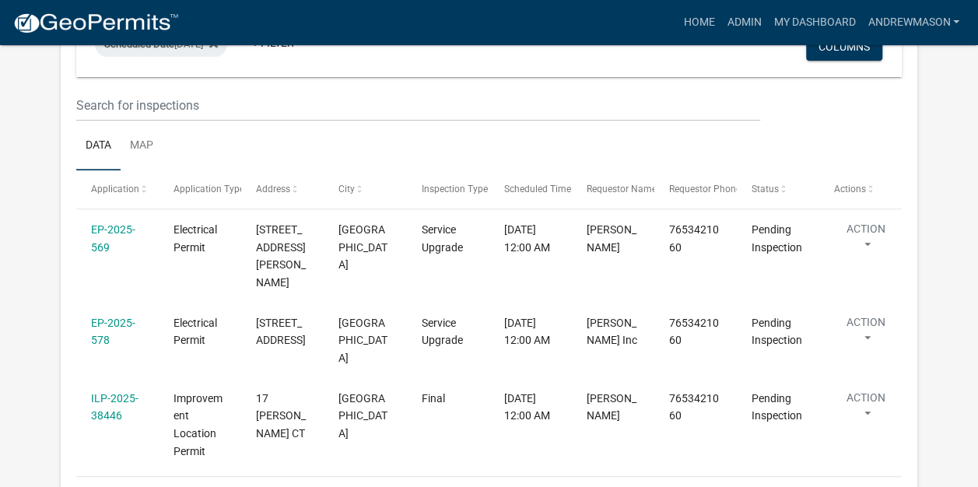
scroll to position [255, 0]
select select "3: 100"
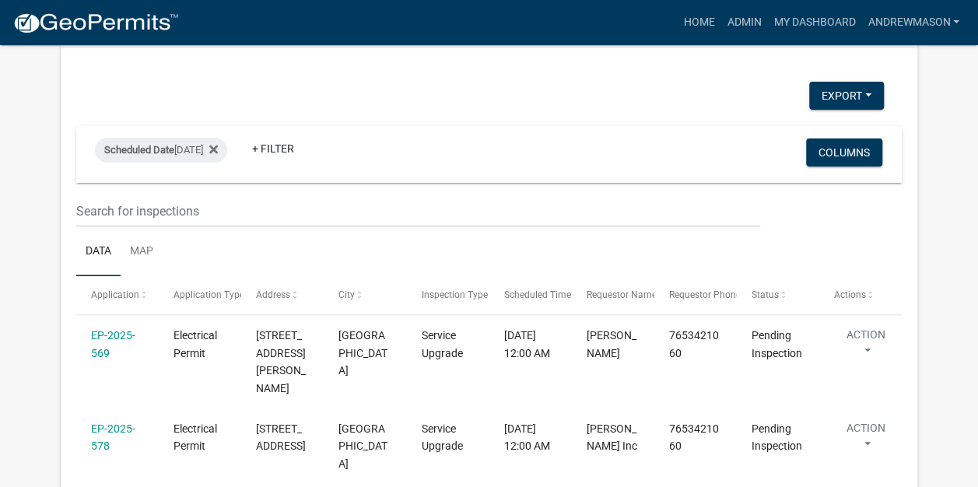
scroll to position [0, 0]
